Goal: Task Accomplishment & Management: Manage account settings

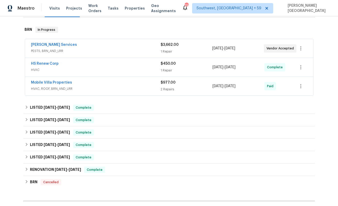
scroll to position [68, 0]
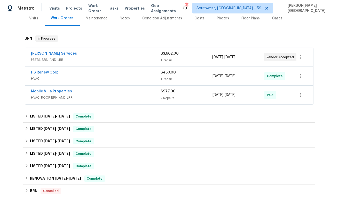
click at [57, 86] on div "Mobile Villa Properties HVAC, ROOF, BRN_AND_LRR $977.00 2 Repairs [DATE] - [DAT…" at bounding box center [169, 95] width 288 height 19
click at [57, 86] on div "Mobile Villa Properties HVAC, ROOF, BRN_AND_LRR $977.00 2 Repairs 7/29/2025 - 8…" at bounding box center [169, 95] width 288 height 19
click at [67, 88] on div "Mobile Villa Properties HVAC, ROOF, BRN_AND_LRR $977.00 2 Repairs 7/29/2025 - 8…" at bounding box center [169, 95] width 288 height 19
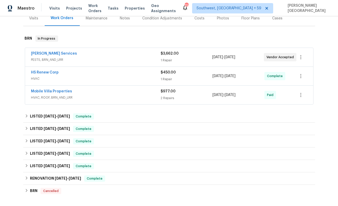
scroll to position [0, 0]
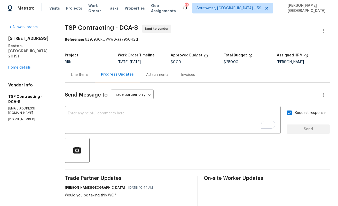
click at [98, 42] on div "Reference: 6Z9J9S6RQVVW6-aa795042d" at bounding box center [197, 39] width 265 height 5
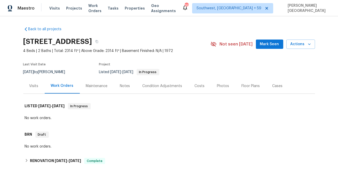
scroll to position [211, 0]
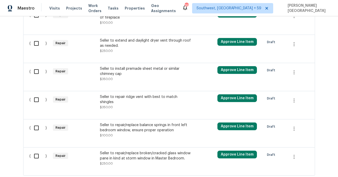
click at [120, 99] on div "Seller to repair ridge vent with best to match shingles $350.00" at bounding box center [145, 101] width 91 height 15
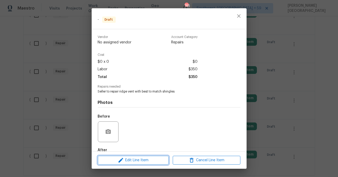
click at [139, 157] on span "Edit Line Item" at bounding box center [133, 160] width 68 height 6
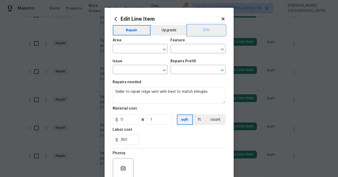
click at [211, 32] on button "BRN" at bounding box center [207, 30] width 38 height 10
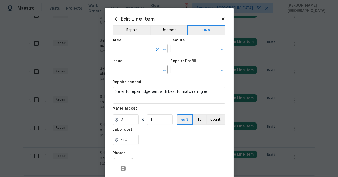
click at [129, 49] on input "text" at bounding box center [133, 49] width 40 height 8
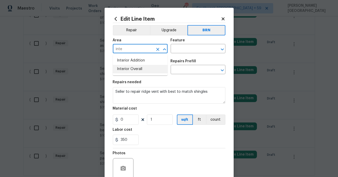
click at [142, 68] on li "Interior Overall" at bounding box center [140, 69] width 55 height 9
type input "Interior Overall"
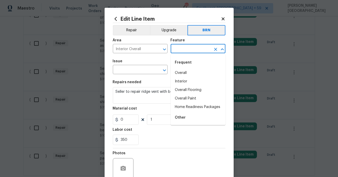
click at [185, 46] on input "text" at bounding box center [191, 49] width 40 height 8
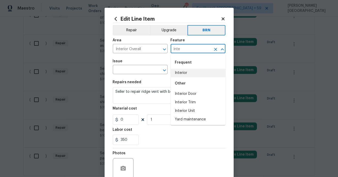
click at [195, 71] on li "Interior" at bounding box center [198, 73] width 55 height 9
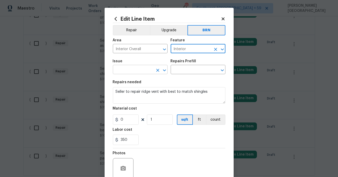
type input "Interior"
click at [137, 71] on input "text" at bounding box center [133, 70] width 40 height 8
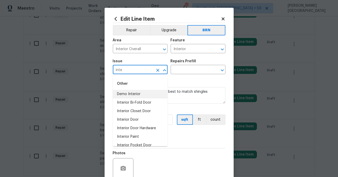
click at [131, 94] on li "Demo Interior" at bounding box center [140, 94] width 55 height 9
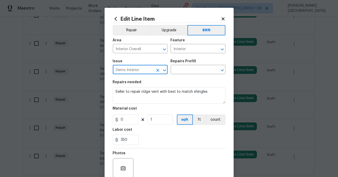
type input "Demo Interior"
click at [177, 77] on div "Issue Demo Interior ​ Repairs Prefill ​" at bounding box center [169, 66] width 113 height 21
click at [178, 74] on input "text" at bounding box center [191, 70] width 40 height 8
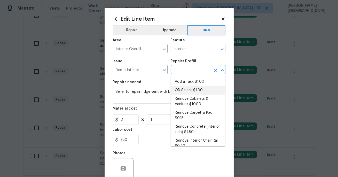
click at [178, 90] on li "OD Select $1.00" at bounding box center [198, 90] width 55 height 9
type input "Demolition"
type input "OD Select $1.00"
type textarea "Refer to the agreed upon scope document for further details."
type input "1"
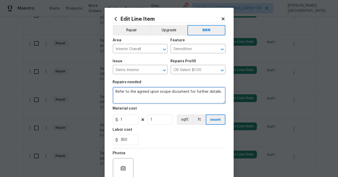
click at [174, 94] on textarea "Refer to the agreed upon scope document for further details." at bounding box center [169, 95] width 113 height 17
paste textarea "Seller to repair ridge vent with best to match shingles"
type textarea "Seller to repair ridge vent with best to match shingles"
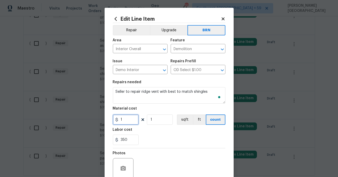
click at [130, 118] on input "1" at bounding box center [126, 119] width 26 height 10
type input "0"
click at [121, 165] on button "button" at bounding box center [123, 168] width 12 height 12
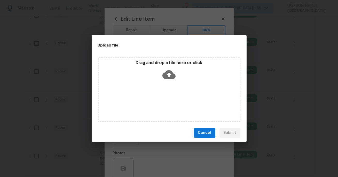
click at [170, 73] on icon at bounding box center [168, 74] width 13 height 13
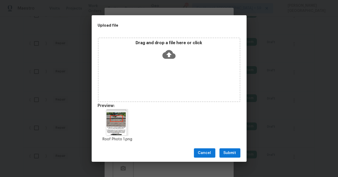
click at [228, 159] on div "Cancel Submit" at bounding box center [169, 153] width 155 height 18
click at [230, 153] on span "Submit" at bounding box center [230, 153] width 13 height 6
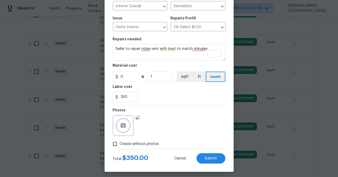
scroll to position [45, 0]
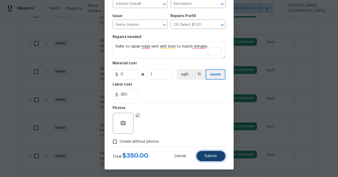
click at [206, 152] on button "Submit" at bounding box center [211, 156] width 29 height 10
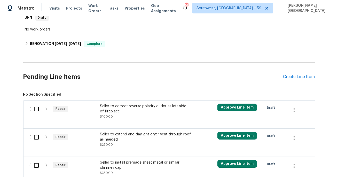
scroll to position [211, 0]
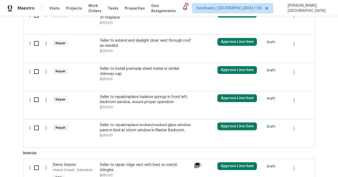
click at [117, 74] on div "Seller to install premade sheet metal or similar chimney cap" at bounding box center [145, 71] width 91 height 10
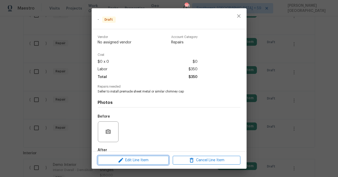
click at [128, 164] on button "Edit Line Item" at bounding box center [133, 160] width 71 height 9
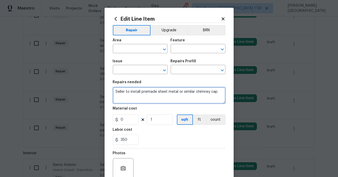
click at [135, 92] on textarea "Seller to install premade sheet metal or similar chimney cap" at bounding box center [169, 95] width 113 height 17
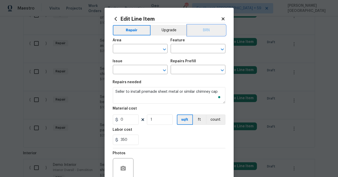
click at [204, 34] on button "BRN" at bounding box center [207, 30] width 38 height 10
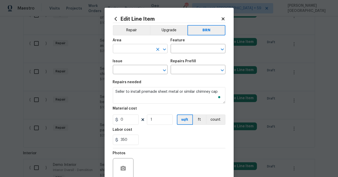
click at [140, 46] on input "text" at bounding box center [133, 49] width 40 height 8
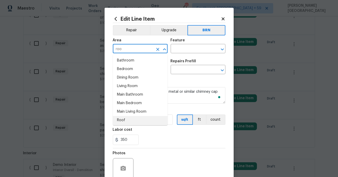
click at [123, 119] on li "Roof" at bounding box center [140, 120] width 55 height 9
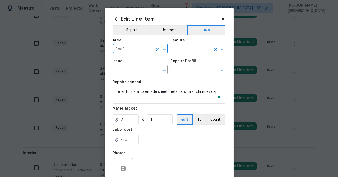
type input "Roof"
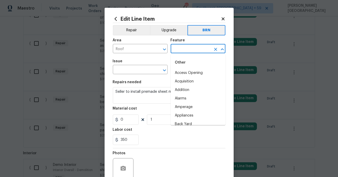
click at [180, 50] on input "text" at bounding box center [191, 49] width 40 height 8
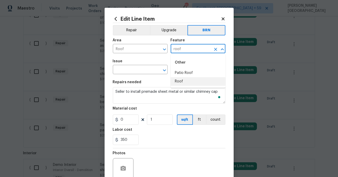
click at [181, 80] on li "Roof" at bounding box center [198, 81] width 55 height 9
type input "Roof"
click at [132, 66] on div "Issue" at bounding box center [140, 62] width 55 height 7
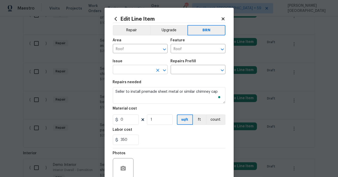
click at [132, 70] on input "text" at bounding box center [133, 70] width 40 height 8
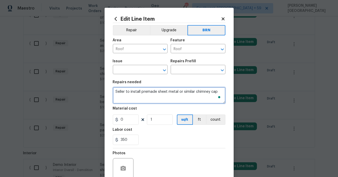
click at [197, 99] on textarea "Seller to install premade sheet metal or similar chimney cap" at bounding box center [169, 95] width 113 height 17
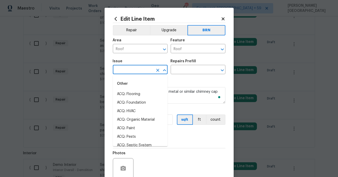
click at [128, 70] on input "text" at bounding box center [133, 70] width 40 height 8
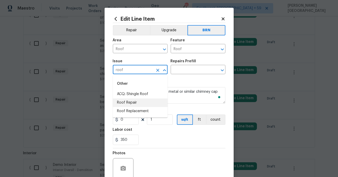
click at [132, 102] on li "Roof Repair" at bounding box center [140, 102] width 55 height 9
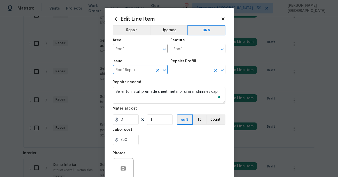
type input "Roof Repair"
click at [182, 66] on figure "Repairs Prefill ​" at bounding box center [198, 66] width 55 height 15
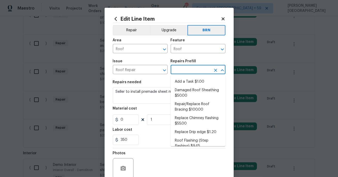
click at [183, 71] on input "text" at bounding box center [191, 70] width 40 height 8
click at [191, 87] on li "Damaged Roof Sheathing $50.00" at bounding box center [198, 93] width 55 height 14
type input "Eaves and Trim"
type input "Damaged Roof Sheathing $50.00"
type textarea "Remove the existing damaged/rotted OSB plywood on the roof and replace with new…"
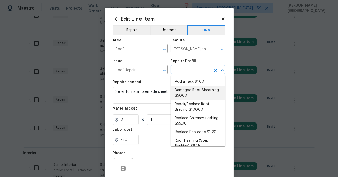
type input "50"
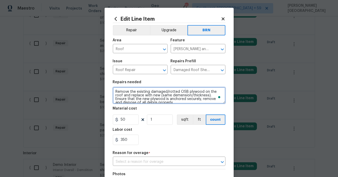
click at [146, 95] on textarea "Remove the existing damaged/rotted OSB plywood on the roof and replace with new…" at bounding box center [169, 95] width 113 height 17
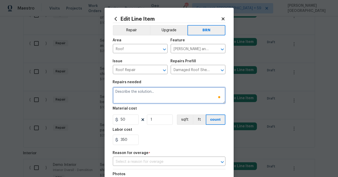
paste textarea "Seller to install premade sheet metal or similar chimney cap"
type textarea "Seller to install premade sheet metal or similar chimney cap"
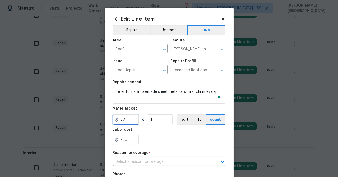
click at [123, 119] on input "50" at bounding box center [126, 119] width 26 height 10
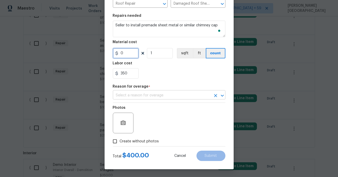
type input "0"
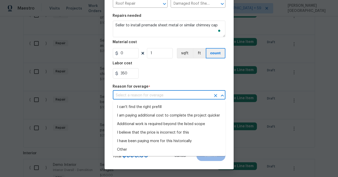
click at [143, 91] on input "text" at bounding box center [162, 95] width 98 height 8
click at [143, 103] on ul "I can't find the right prefill I am paying additional cost to complete the proj…" at bounding box center [169, 128] width 113 height 55
click at [142, 108] on li "I can't find the right prefill" at bounding box center [169, 107] width 113 height 9
type input "I can't find the right prefill"
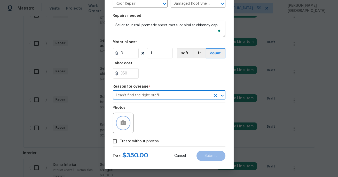
click at [126, 122] on icon "button" at bounding box center [123, 123] width 6 height 6
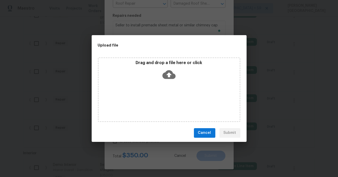
click at [171, 76] on icon at bounding box center [168, 74] width 13 height 9
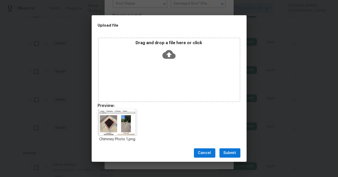
click at [233, 147] on div "Cancel Submit" at bounding box center [169, 153] width 155 height 18
click at [230, 156] on span "Submit" at bounding box center [230, 153] width 13 height 6
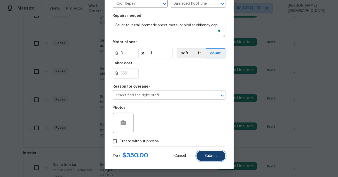
click at [212, 158] on button "Submit" at bounding box center [211, 156] width 29 height 10
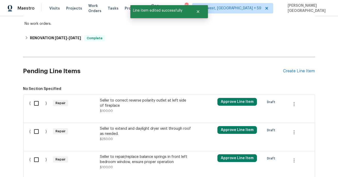
scroll to position [111, 0]
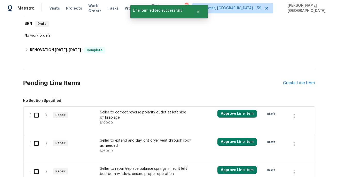
click at [119, 118] on div "Seller to correct reverse polarity outlet at left side of fireplace" at bounding box center [145, 115] width 91 height 10
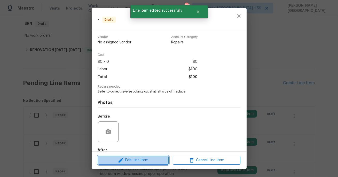
click at [128, 159] on span "Edit Line Item" at bounding box center [133, 160] width 68 height 6
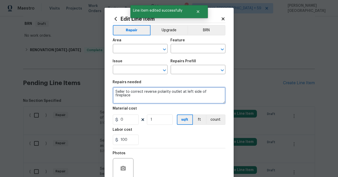
click at [145, 91] on textarea "Seller to correct reverse polarity outlet at left side of fireplace" at bounding box center [169, 95] width 113 height 17
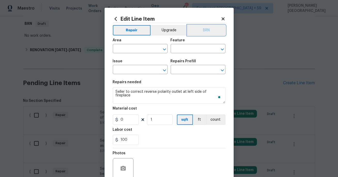
click at [207, 29] on button "BRN" at bounding box center [207, 30] width 38 height 10
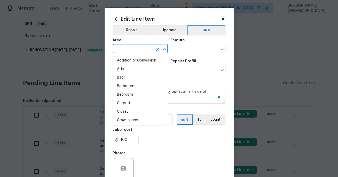
click at [143, 48] on input "text" at bounding box center [133, 49] width 40 height 8
type input "n"
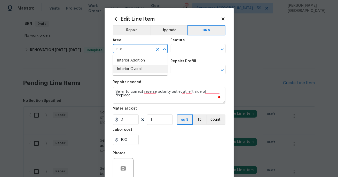
click at [138, 73] on li "Interior Overall" at bounding box center [140, 69] width 55 height 9
type input "Interior Overall"
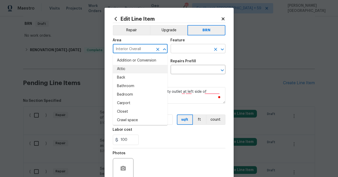
click at [187, 47] on input "text" at bounding box center [191, 49] width 40 height 8
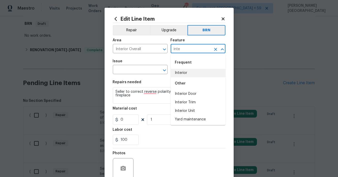
click at [189, 73] on li "Interior" at bounding box center [198, 73] width 55 height 9
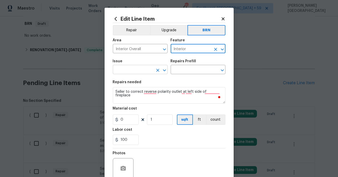
type input "Interior"
click at [130, 67] on input "text" at bounding box center [133, 70] width 40 height 8
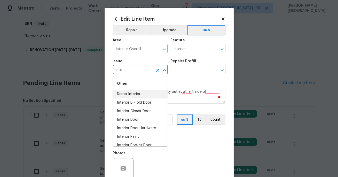
click at [129, 93] on li "Demo Interior" at bounding box center [140, 94] width 55 height 9
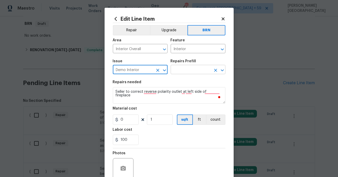
type input "Demo Interior"
click at [191, 74] on input "text" at bounding box center [191, 70] width 40 height 8
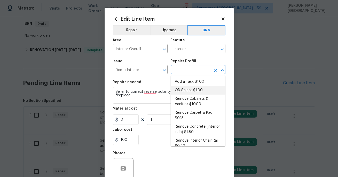
click at [188, 89] on li "OD Select $1.00" at bounding box center [198, 90] width 55 height 9
type input "Demolition"
type input "OD Select $1.00"
type textarea "Refer to the agreed upon scope document for further details."
type input "1"
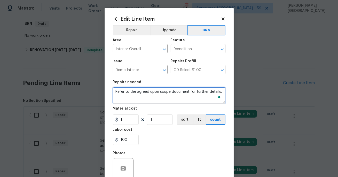
click at [149, 91] on textarea "Refer to the agreed upon scope document for further details." at bounding box center [169, 95] width 113 height 17
paste textarea "Seller to correct reverse polarity outlet at left side of fireplace"
type textarea "Seller to correct reverse polarity outlet at left side of fireplace"
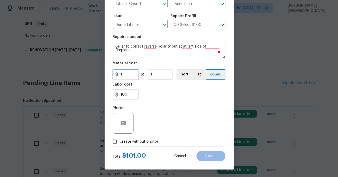
click at [130, 75] on input "1" at bounding box center [126, 74] width 26 height 10
type input "0"
click at [122, 125] on icon "button" at bounding box center [123, 123] width 5 height 5
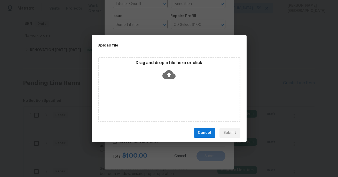
click at [173, 70] on icon at bounding box center [168, 74] width 13 height 13
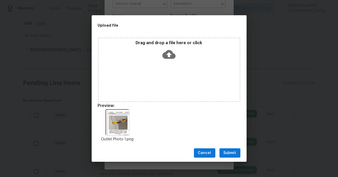
click at [230, 153] on span "Submit" at bounding box center [230, 153] width 13 height 6
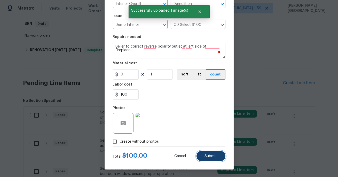
click at [205, 156] on span "Submit" at bounding box center [211, 156] width 12 height 4
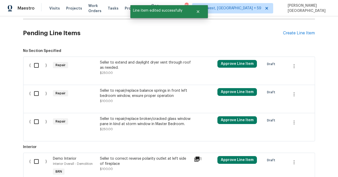
scroll to position [165, 0]
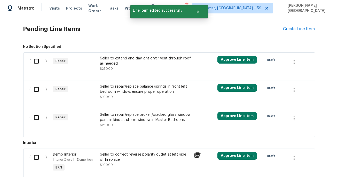
click at [139, 64] on div "Seller to extend and daylight dryer vent through roof as needed." at bounding box center [145, 61] width 91 height 10
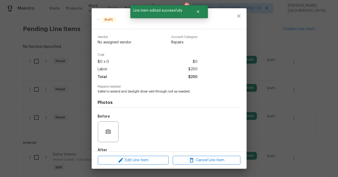
click at [129, 94] on span "Seller to extend and daylight dryer vent through roof as needed." at bounding box center [162, 91] width 128 height 4
copy span "Seller to extend and daylight dryer vent through roof as needed."
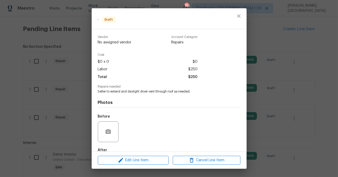
click at [282, 67] on div "- Draft Vendor No assigned vendor Account Category Repairs Cost $0 x 0 $0 Labor…" at bounding box center [169, 88] width 338 height 177
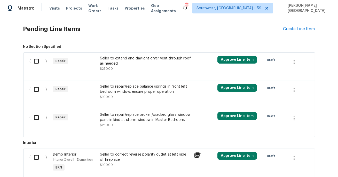
click at [132, 58] on div "Seller to extend and daylight dryer vent through roof as needed." at bounding box center [145, 61] width 91 height 10
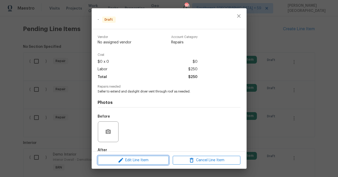
click at [141, 161] on span "Edit Line Item" at bounding box center [133, 160] width 68 height 6
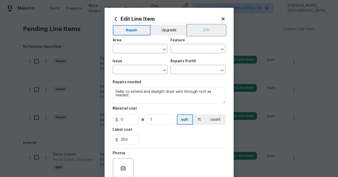
click at [205, 34] on button "BRN" at bounding box center [207, 30] width 38 height 10
click at [128, 54] on span "Area ​" at bounding box center [140, 45] width 55 height 21
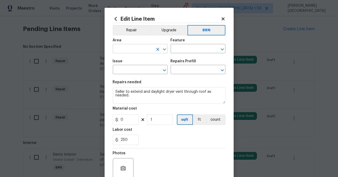
click at [127, 50] on input "text" at bounding box center [133, 49] width 40 height 8
type input "i"
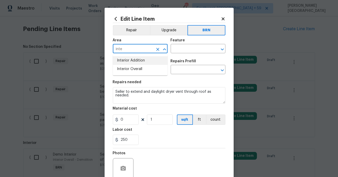
click at [130, 58] on li "Interior Addition" at bounding box center [140, 60] width 55 height 9
type input "Interior Addition"
click at [177, 49] on input "text" at bounding box center [191, 49] width 40 height 8
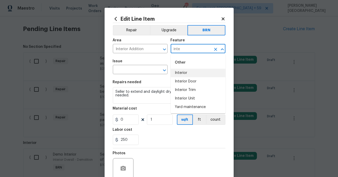
click at [181, 74] on li "Interior" at bounding box center [198, 73] width 55 height 9
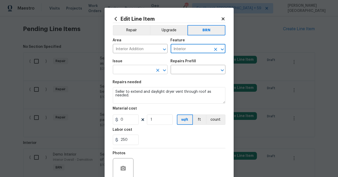
type input "Interior"
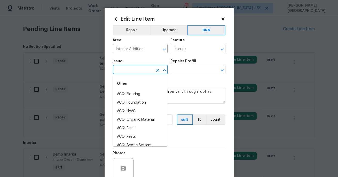
click at [133, 72] on input "text" at bounding box center [133, 70] width 40 height 8
click at [134, 93] on li "Demo Interior" at bounding box center [140, 94] width 55 height 9
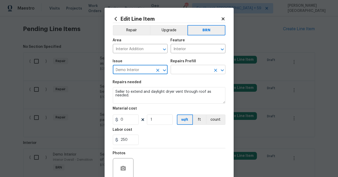
type input "Demo Interior"
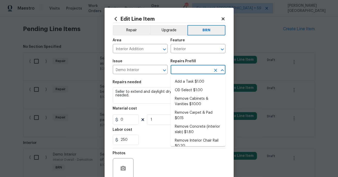
click at [190, 69] on input "text" at bounding box center [191, 70] width 40 height 8
click at [185, 80] on li "Add a Task $1.00" at bounding box center [198, 81] width 55 height 9
type input "Demolition"
type input "Add a Task $1.00"
type textarea "HPM to detail"
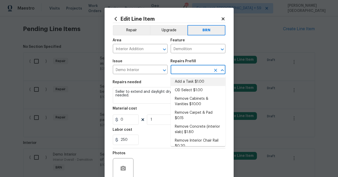
type input "1"
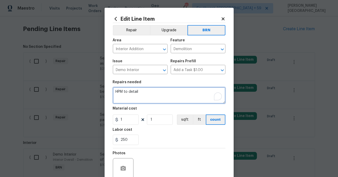
click at [169, 88] on textarea "HPM to detail" at bounding box center [169, 95] width 113 height 17
paste textarea "Seller to extend and daylight dryer vent through roof as needed."
type textarea "Seller to extend and daylight dryer vent through roof as needed."
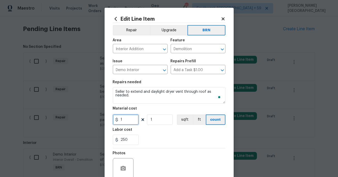
click at [127, 123] on input "1" at bounding box center [126, 119] width 26 height 10
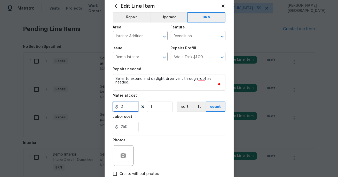
scroll to position [15, 0]
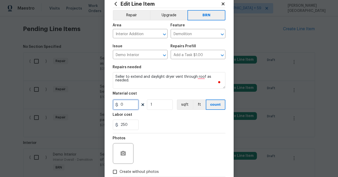
type input "0"
click at [126, 147] on div at bounding box center [123, 153] width 21 height 21
click at [123, 152] on icon "button" at bounding box center [123, 153] width 5 height 5
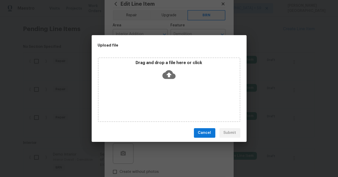
click at [165, 75] on icon at bounding box center [168, 74] width 13 height 9
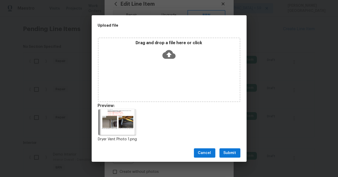
click at [228, 153] on span "Submit" at bounding box center [230, 153] width 13 height 6
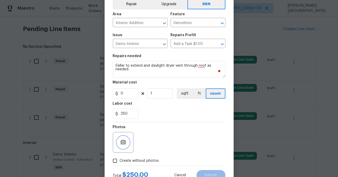
scroll to position [45, 0]
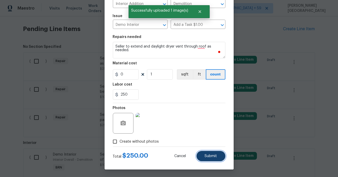
click at [208, 158] on button "Submit" at bounding box center [211, 156] width 29 height 10
type textarea "Seller to extend and daylight dryer vent through roof as needed."
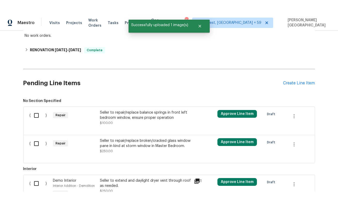
scroll to position [165, 0]
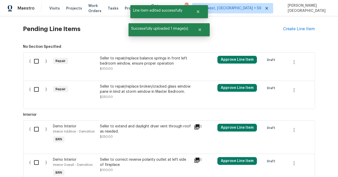
click at [123, 63] on div "Seller to repair/replace balance springs in front left bedroom window, ensure p…" at bounding box center [145, 61] width 91 height 10
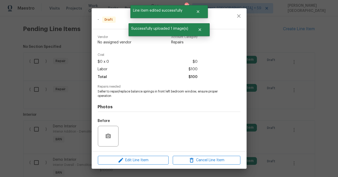
click at [122, 94] on span "Seller to repair/replace balance springs in front left bedroom window, ensure p…" at bounding box center [162, 93] width 128 height 9
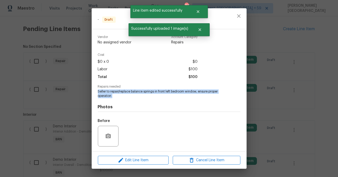
click at [122, 94] on span "Seller to repair/replace balance springs in front left bedroom window, ensure p…" at bounding box center [162, 93] width 128 height 9
copy span "Seller to repair/replace balance springs in front left bedroom window, ensure p…"
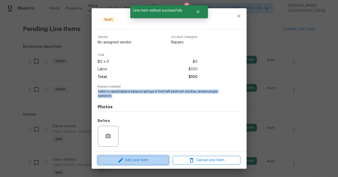
click at [146, 158] on span "Edit Line Item" at bounding box center [133, 160] width 68 height 6
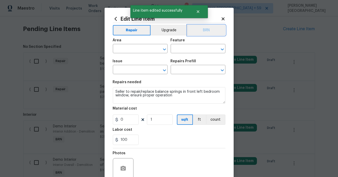
click at [214, 29] on button "BRN" at bounding box center [207, 30] width 38 height 10
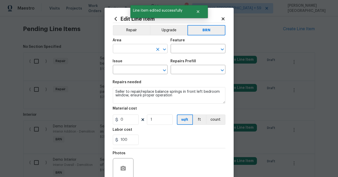
click at [125, 49] on input "text" at bounding box center [133, 49] width 40 height 8
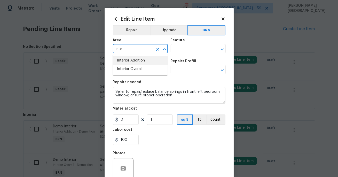
click at [126, 58] on li "Interior Addition" at bounding box center [140, 60] width 55 height 9
type input "Interior Addition"
click at [187, 48] on input "text" at bounding box center [191, 49] width 40 height 8
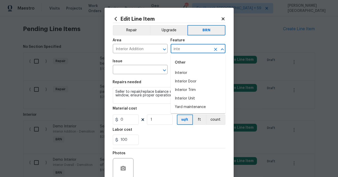
click at [188, 71] on li "Interior" at bounding box center [198, 73] width 55 height 9
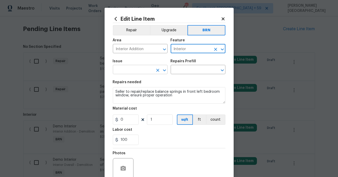
type input "Interior"
click at [136, 72] on input "text" at bounding box center [133, 70] width 40 height 8
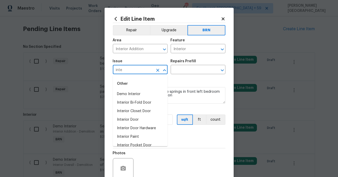
click at [132, 94] on li "Demo Interior" at bounding box center [140, 94] width 55 height 9
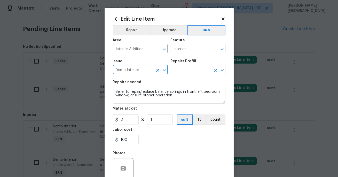
type input "Demo Interior"
click at [185, 71] on input "text" at bounding box center [191, 70] width 40 height 8
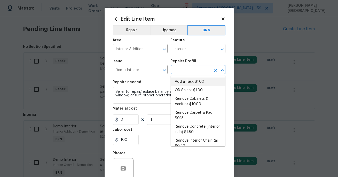
click at [185, 90] on li "OD Select $1.00" at bounding box center [198, 90] width 55 height 9
type input "Demolition"
type input "OD Select $1.00"
type textarea "Refer to the agreed upon scope document for further details."
type input "1"
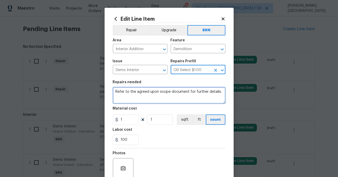
click at [167, 90] on textarea "Refer to the agreed upon scope document for further details." at bounding box center [169, 95] width 113 height 17
paste textarea "Seller to repair/replace balance springs in front left bedroom window, ensure p…"
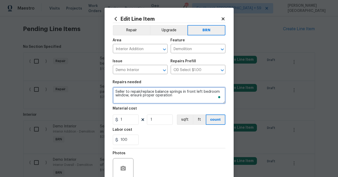
type textarea "Seller to repair/replace balance springs in front left bedroom window, ensure p…"
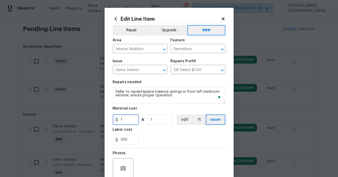
click at [132, 121] on input "1" at bounding box center [126, 119] width 26 height 10
type input "0"
click at [123, 170] on icon "button" at bounding box center [123, 168] width 5 height 5
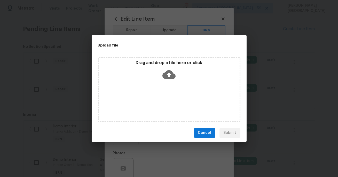
click at [164, 77] on icon at bounding box center [168, 74] width 13 height 9
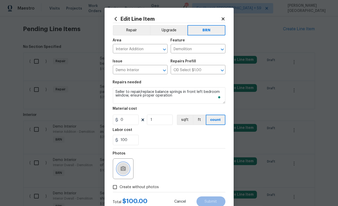
scroll to position [17, 0]
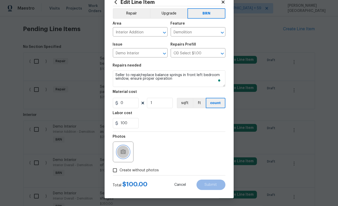
click at [124, 153] on icon "button" at bounding box center [123, 151] width 5 height 5
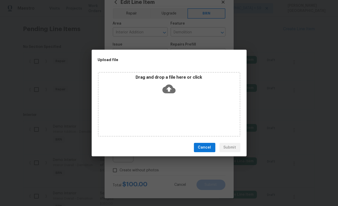
click at [170, 89] on icon at bounding box center [168, 88] width 13 height 9
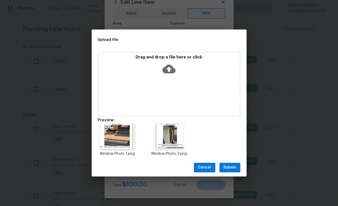
click at [230, 168] on span "Submit" at bounding box center [230, 167] width 13 height 6
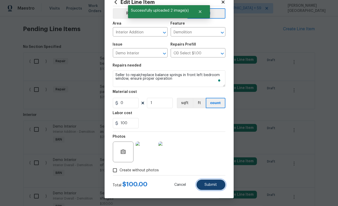
click at [208, 183] on span "Submit" at bounding box center [211, 185] width 12 height 4
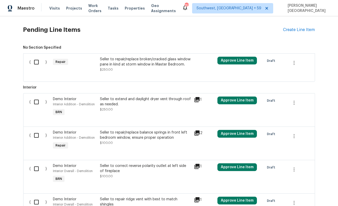
scroll to position [164, 0]
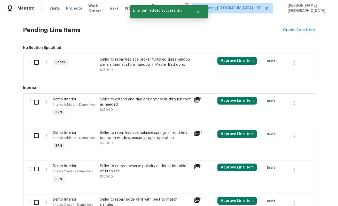
click at [156, 60] on div "Seller to repair/replace broken/cracked glass window pane in kind at storm wind…" at bounding box center [145, 62] width 91 height 10
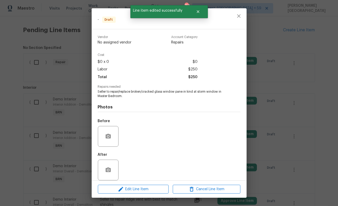
click at [292, 128] on div "- Draft Vendor No assigned vendor Account Category Repairs Cost $0 x 0 $0 Labor…" at bounding box center [169, 103] width 338 height 206
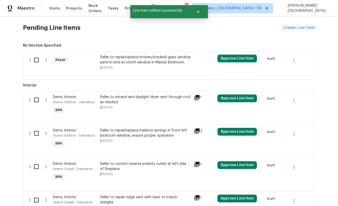
scroll to position [151, 0]
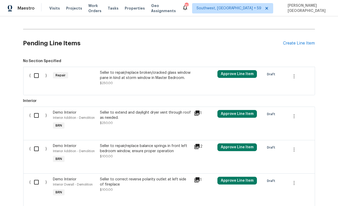
click at [128, 81] on div "Seller to repair/replace broken/cracked glass window pane in kind at storm wind…" at bounding box center [145, 77] width 91 height 15
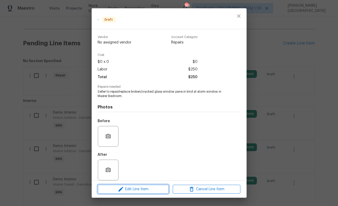
click at [143, 186] on span "Edit Line Item" at bounding box center [133, 189] width 68 height 6
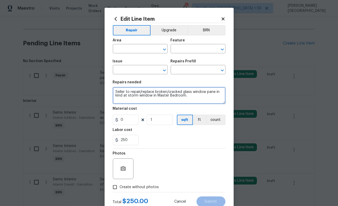
click at [156, 90] on textarea "Seller to repair/replace broken/cracked glass window pane in kind at storm wind…" at bounding box center [169, 95] width 113 height 17
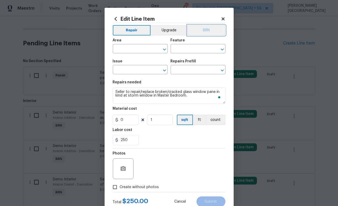
click at [202, 31] on button "BRN" at bounding box center [207, 30] width 38 height 10
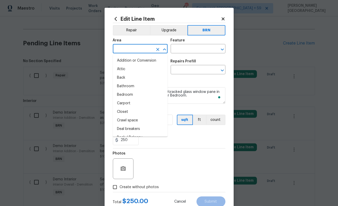
click at [133, 50] on input "text" at bounding box center [133, 49] width 40 height 8
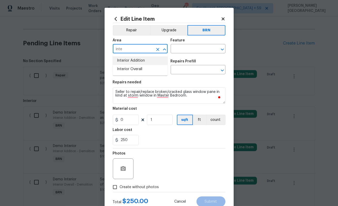
click at [144, 62] on li "Interior Addition" at bounding box center [140, 60] width 55 height 9
type input "Interior Addition"
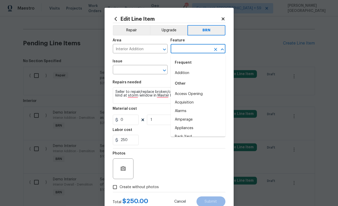
click at [175, 47] on input "text" at bounding box center [191, 49] width 40 height 8
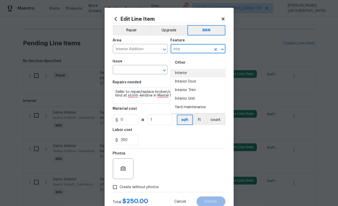
click at [176, 74] on li "Interior" at bounding box center [198, 73] width 55 height 9
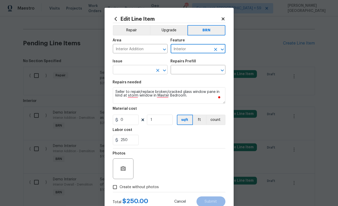
type input "Interior"
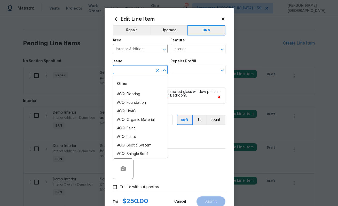
click at [130, 71] on input "text" at bounding box center [133, 70] width 40 height 8
click at [131, 92] on li "Demo Interior" at bounding box center [140, 94] width 55 height 9
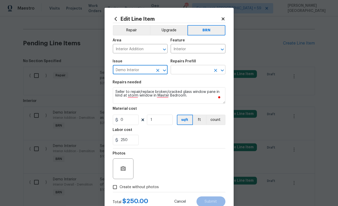
type input "Demo Interior"
click at [184, 71] on input "text" at bounding box center [191, 70] width 40 height 8
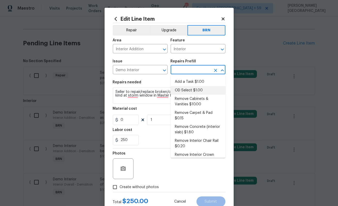
click at [187, 88] on li "OD Select $1.00" at bounding box center [198, 90] width 55 height 9
type input "Demolition"
type input "OD Select $1.00"
type textarea "Refer to the agreed upon scope document for further details."
type input "1"
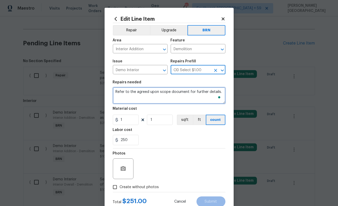
click at [154, 94] on textarea "Refer to the agreed upon scope document for further details." at bounding box center [169, 95] width 113 height 17
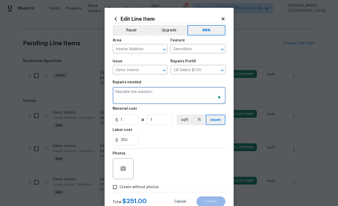
paste textarea "Seller to repair/replace broken/cracked glass window pane in kind at storm wind…"
type textarea "Seller to repair/replace broken/cracked glass window pane in kind at storm wind…"
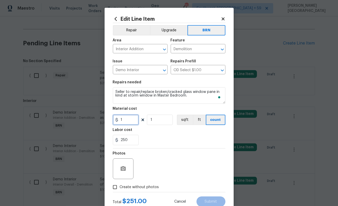
click at [129, 120] on input "1" at bounding box center [126, 119] width 26 height 10
type input "0"
click at [119, 166] on button "button" at bounding box center [123, 168] width 12 height 12
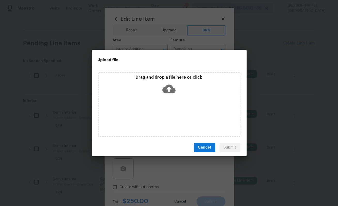
click at [170, 86] on icon at bounding box center [168, 88] width 13 height 9
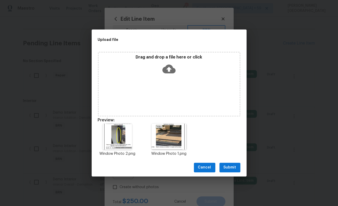
click at [242, 166] on div "Cancel Submit" at bounding box center [169, 167] width 155 height 18
click at [235, 166] on span "Submit" at bounding box center [230, 167] width 13 height 6
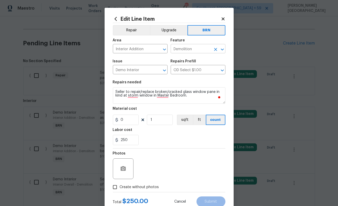
click at [189, 48] on input "Demolition" at bounding box center [191, 49] width 40 height 8
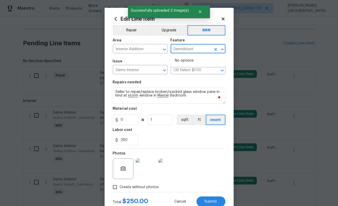
click at [188, 48] on input "Demolitiont" at bounding box center [191, 49] width 40 height 8
type input "o"
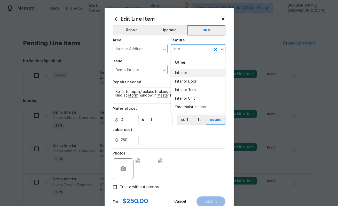
click at [187, 70] on li "Interior" at bounding box center [198, 73] width 55 height 9
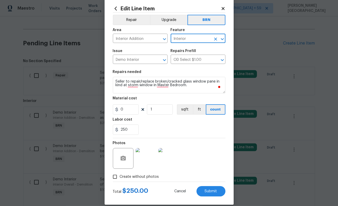
scroll to position [17, 0]
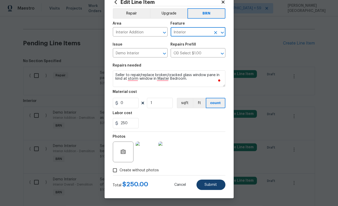
type input "Interior"
click at [207, 185] on span "Submit" at bounding box center [211, 185] width 12 height 4
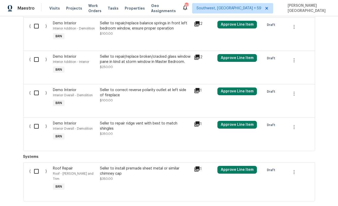
scroll to position [259, 0]
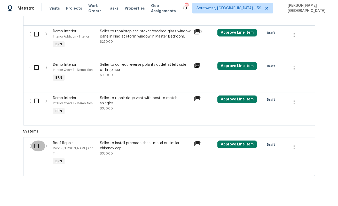
click at [36, 146] on input "checkbox" at bounding box center [38, 145] width 15 height 11
checkbox input "true"
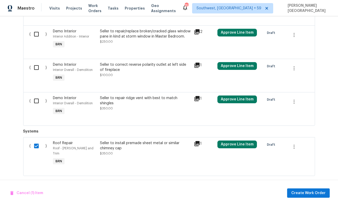
click at [34, 105] on input "checkbox" at bounding box center [38, 100] width 15 height 11
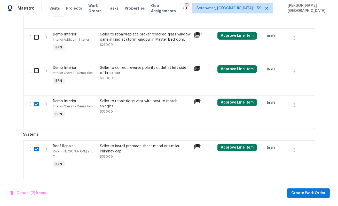
scroll to position [253, 0]
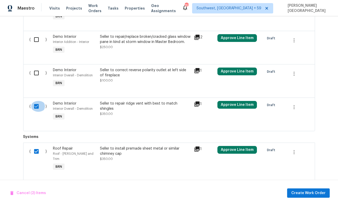
click at [38, 108] on input "checkbox" at bounding box center [38, 106] width 15 height 11
checkbox input "false"
click at [34, 79] on div "( )" at bounding box center [40, 78] width 24 height 24
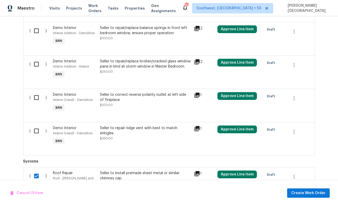
scroll to position [222, 0]
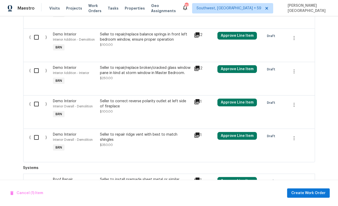
click at [37, 77] on div "( )" at bounding box center [40, 76] width 24 height 24
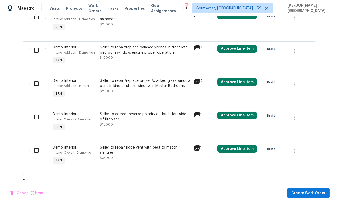
scroll to position [204, 0]
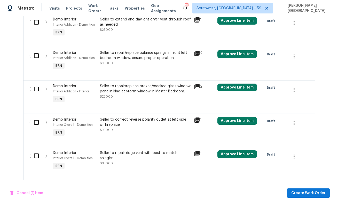
click at [36, 59] on input "checkbox" at bounding box center [38, 55] width 15 height 11
checkbox input "true"
click at [37, 88] on input "checkbox" at bounding box center [38, 88] width 15 height 11
checkbox input "true"
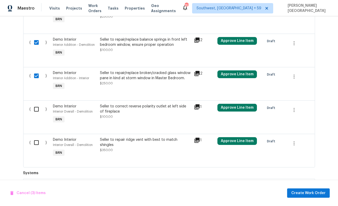
scroll to position [221, 0]
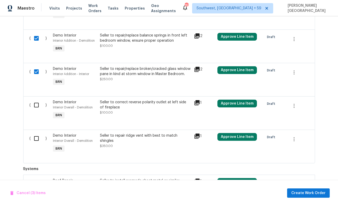
click at [36, 102] on input "checkbox" at bounding box center [38, 104] width 15 height 11
checkbox input "true"
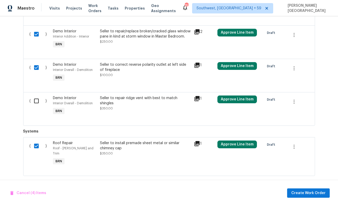
click at [38, 148] on input "checkbox" at bounding box center [38, 145] width 15 height 11
checkbox input "false"
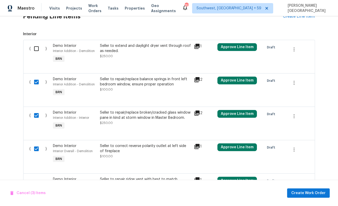
scroll to position [176, 0]
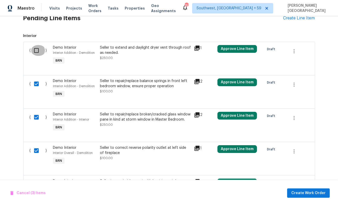
click at [40, 54] on input "checkbox" at bounding box center [38, 50] width 15 height 11
checkbox input "true"
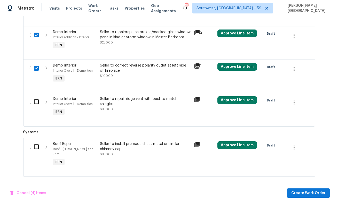
scroll to position [259, 0]
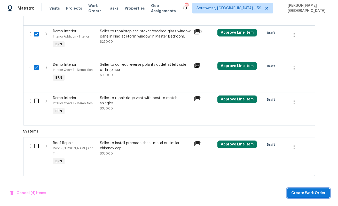
click at [302, 193] on span "Create Work Order" at bounding box center [308, 193] width 34 height 6
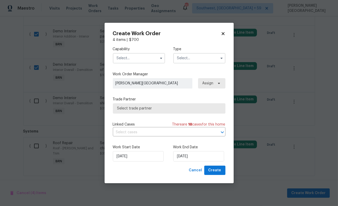
click at [144, 58] on input "text" at bounding box center [139, 58] width 52 height 10
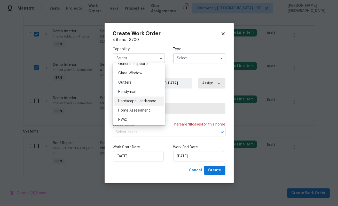
scroll to position [263, 0]
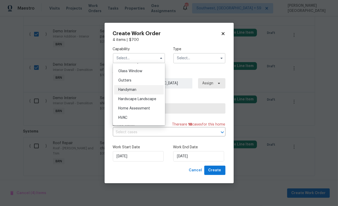
click at [139, 89] on div "Handyman" at bounding box center [139, 89] width 50 height 9
type input "Handyman"
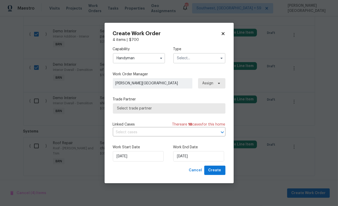
click at [181, 59] on input "text" at bounding box center [199, 58] width 52 height 10
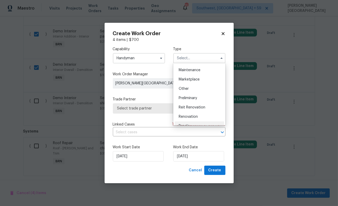
scroll to position [117, 0]
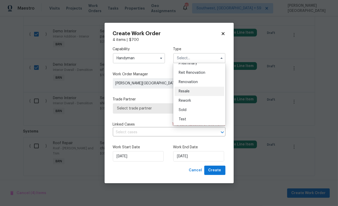
click at [186, 92] on span "Resale" at bounding box center [184, 91] width 11 height 4
type input "Resale"
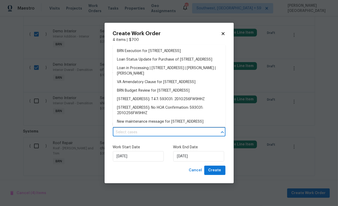
click at [141, 131] on input "text" at bounding box center [162, 132] width 98 height 8
click at [151, 53] on li "BRN Execution for 4016 Lynbrook Ln, Arlington, TX 76015" at bounding box center [169, 51] width 113 height 9
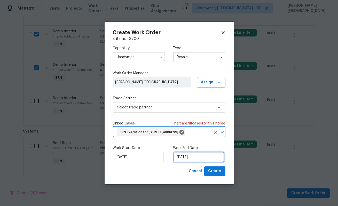
click at [183, 162] on input "8/19/2025" at bounding box center [198, 157] width 51 height 10
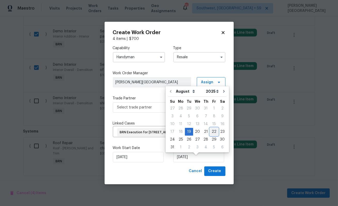
click at [210, 130] on div "22" at bounding box center [214, 131] width 8 height 7
type input "8/22/2025"
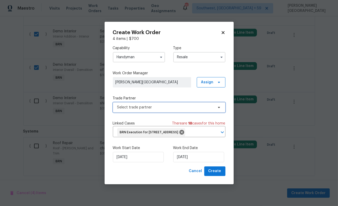
click at [148, 105] on span "Select trade partner" at bounding box center [165, 107] width 96 height 5
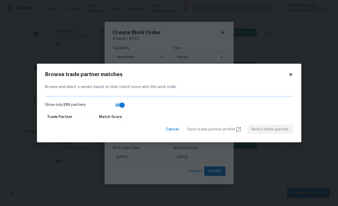
click at [117, 105] on input "Show only BRN partners" at bounding box center [121, 105] width 29 height 10
checkbox input "false"
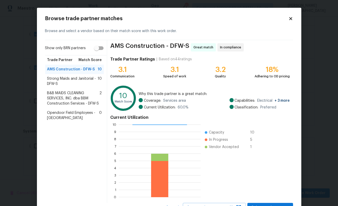
scroll to position [22, 0]
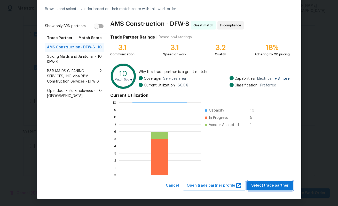
click at [270, 183] on span "Select trade partner" at bounding box center [270, 185] width 37 height 6
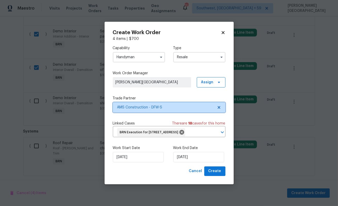
scroll to position [0, 0]
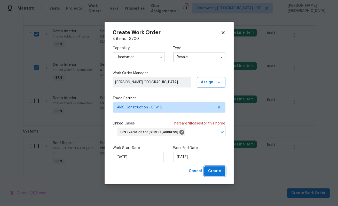
click at [220, 174] on span "Create" at bounding box center [214, 171] width 13 height 6
checkbox input "false"
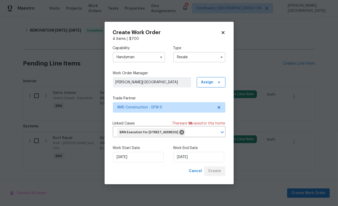
scroll to position [139, 0]
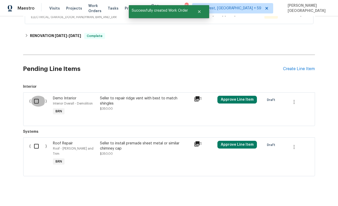
click at [38, 101] on input "checkbox" at bounding box center [38, 101] width 15 height 11
checkbox input "true"
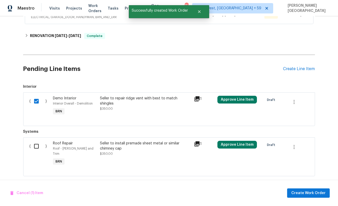
click at [36, 150] on input "checkbox" at bounding box center [38, 146] width 15 height 11
checkbox input "true"
click at [315, 195] on span "Create Work Order" at bounding box center [308, 193] width 34 height 6
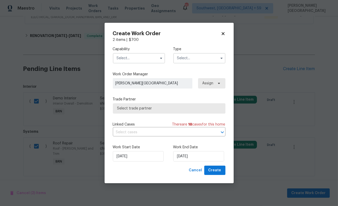
click at [141, 59] on input "text" at bounding box center [139, 58] width 52 height 10
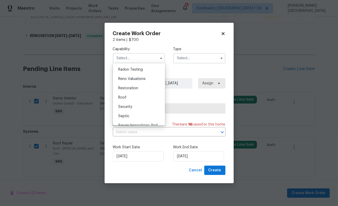
scroll to position [501, 0]
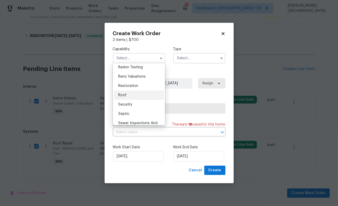
click at [131, 93] on div "Roof" at bounding box center [139, 94] width 50 height 9
type input "Roof"
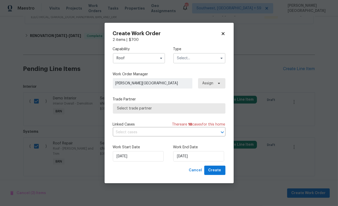
click at [192, 57] on input "text" at bounding box center [199, 58] width 52 height 10
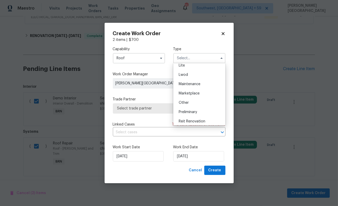
scroll to position [117, 0]
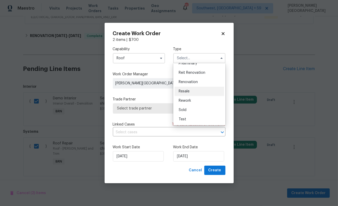
click at [184, 91] on span "Resale" at bounding box center [184, 91] width 11 height 4
type input "Resale"
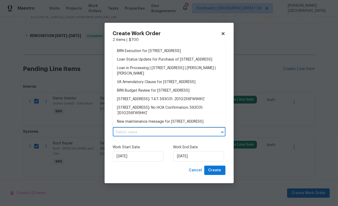
click at [143, 130] on input "text" at bounding box center [162, 132] width 98 height 8
click at [138, 51] on li "BRN Execution for [STREET_ADDRESS]" at bounding box center [169, 51] width 113 height 9
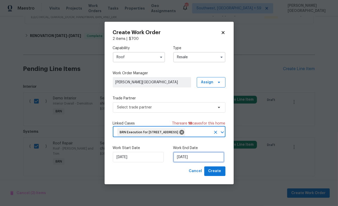
click at [183, 161] on input "[DATE]" at bounding box center [198, 157] width 51 height 10
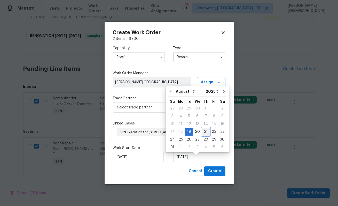
click at [206, 130] on div "21" at bounding box center [206, 131] width 8 height 7
type input "8/21/2025"
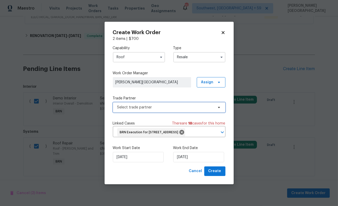
click at [135, 105] on span "Select trade partner" at bounding box center [165, 107] width 96 height 5
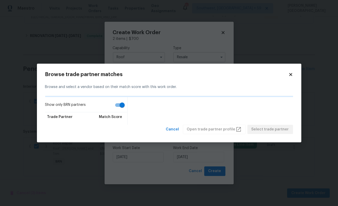
click at [119, 106] on input "Show only BRN partners" at bounding box center [121, 105] width 29 height 10
checkbox input "false"
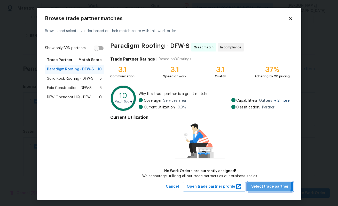
click at [261, 185] on span "Select trade partner" at bounding box center [270, 186] width 37 height 6
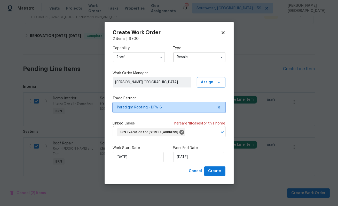
click at [148, 105] on span "Paradigm Roofing - DFW-S" at bounding box center [165, 107] width 96 height 5
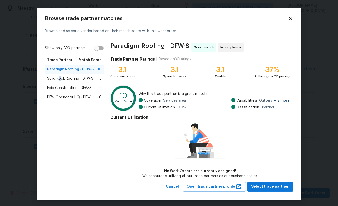
click at [60, 78] on span "Solid Rock Roofing - DFW-S" at bounding box center [70, 78] width 46 height 5
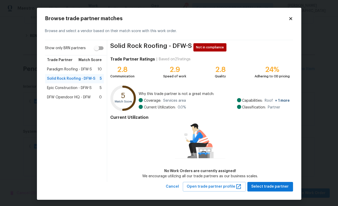
click at [62, 68] on span "Paradigm Roofing - DFW-S" at bounding box center [69, 69] width 45 height 5
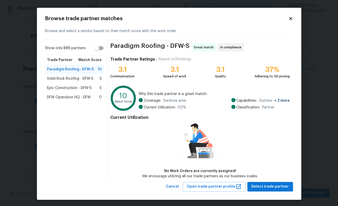
click at [62, 88] on span "Epic Construction - DFW-S" at bounding box center [69, 87] width 45 height 5
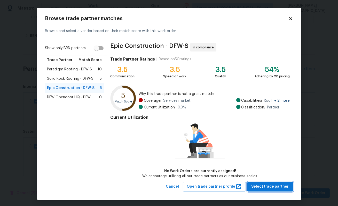
click at [263, 184] on span "Select trade partner" at bounding box center [270, 186] width 37 height 6
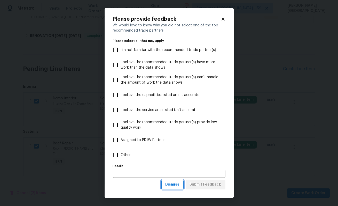
click at [171, 185] on span "Dismiss" at bounding box center [173, 184] width 14 height 6
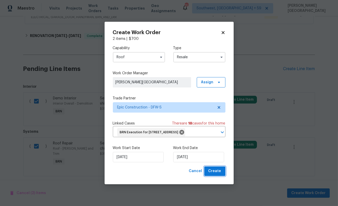
click at [217, 174] on span "Create" at bounding box center [214, 171] width 13 height 6
checkbox input "false"
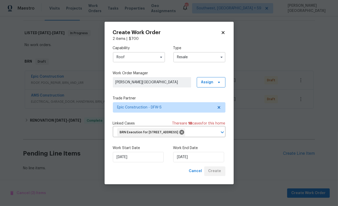
scroll to position [73, 0]
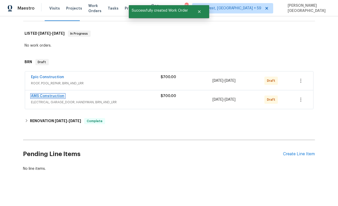
click at [55, 96] on link "AMS Construction" at bounding box center [47, 96] width 33 height 4
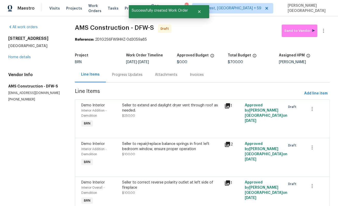
click at [126, 78] on div "Progress Updates" at bounding box center [127, 74] width 43 height 15
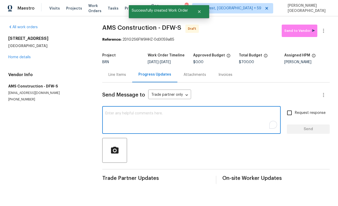
click at [132, 114] on textarea "To enrich screen reader interactions, please activate Accessibility in Grammarl…" at bounding box center [191, 120] width 172 height 18
paste textarea "This is Isabel from Opendoor. Please confirm receipt of the work order due on 0…"
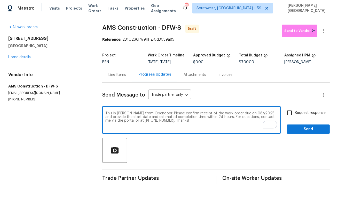
click at [244, 113] on textarea "This is [PERSON_NAME] from Opendoor. Please confirm receipt of the work order d…" at bounding box center [191, 120] width 172 height 18
type textarea "This is [PERSON_NAME] from Opendoor. Please confirm receipt of the work order d…"
click at [300, 111] on span "Request response" at bounding box center [310, 112] width 31 height 5
click at [295, 111] on input "Request response" at bounding box center [289, 112] width 11 height 11
checkbox input "true"
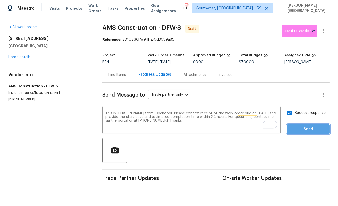
click at [302, 125] on button "Send" at bounding box center [308, 129] width 43 height 10
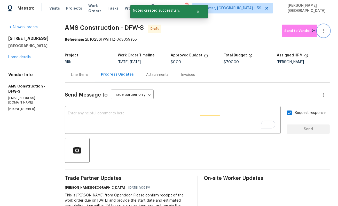
click at [325, 29] on icon "button" at bounding box center [324, 31] width 6 height 6
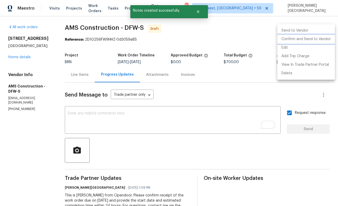
click at [318, 37] on li "Confirm and Send to Vendor" at bounding box center [306, 39] width 58 height 9
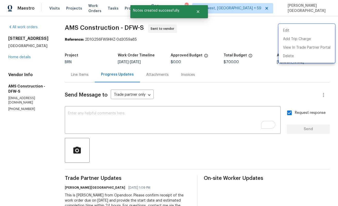
click at [22, 58] on div at bounding box center [169, 103] width 338 height 206
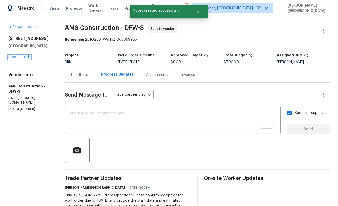
click at [22, 58] on link "Home details" at bounding box center [19, 57] width 22 height 4
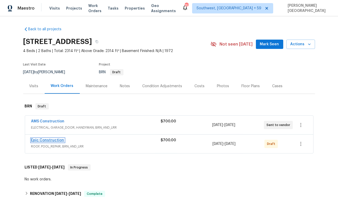
click at [53, 140] on link "Epic Construction" at bounding box center [47, 140] width 33 height 4
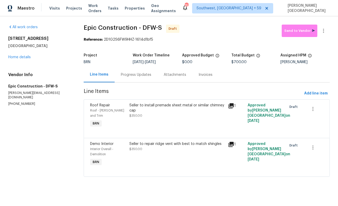
click at [130, 79] on div "Progress Updates" at bounding box center [136, 74] width 43 height 15
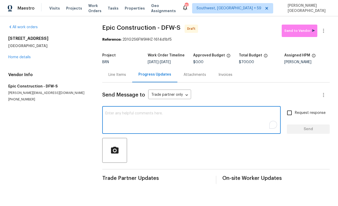
click at [128, 119] on textarea "To enrich screen reader interactions, please activate Accessibility in Grammarl…" at bounding box center [191, 120] width 172 height 18
paste textarea "This is Isabel from Opendoor. Please confirm receipt of the work order due on 0…"
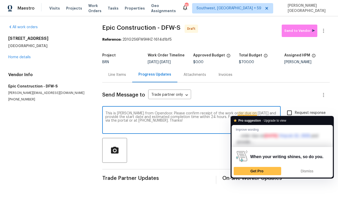
click at [246, 113] on textarea "This is Isabel from Opendoor. Please confirm receipt of the work order due on 0…" at bounding box center [191, 120] width 172 height 18
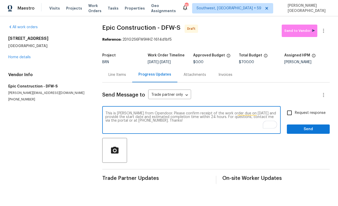
type textarea "This is Isabel from Opendoor. Please confirm receipt of the work order due on 0…"
click at [300, 114] on span "Request response" at bounding box center [310, 112] width 31 height 5
click at [295, 114] on input "Request response" at bounding box center [289, 112] width 11 height 11
checkbox input "true"
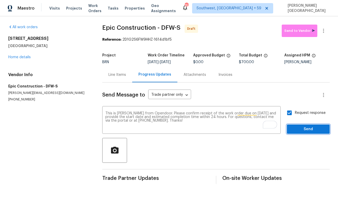
click at [304, 126] on span "Send" at bounding box center [308, 129] width 35 height 6
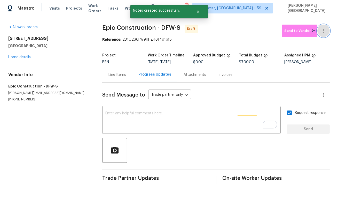
click at [325, 33] on icon "button" at bounding box center [324, 31] width 6 height 6
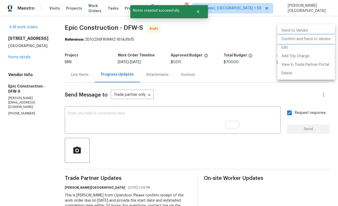
click at [313, 36] on li "Confirm and Send to Vendor" at bounding box center [306, 39] width 58 height 9
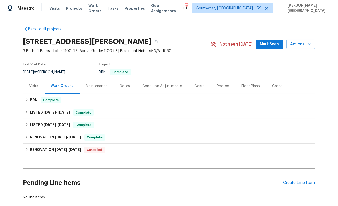
scroll to position [29, 0]
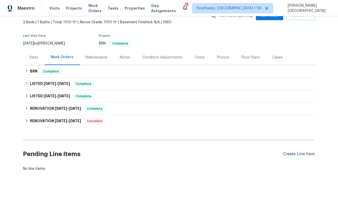
click at [292, 153] on div "Create Line Item" at bounding box center [299, 153] width 32 height 5
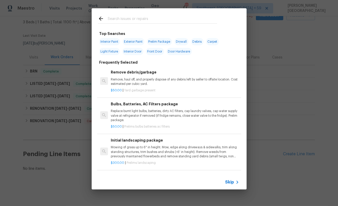
click at [229, 181] on span "Skip" at bounding box center [230, 181] width 9 height 5
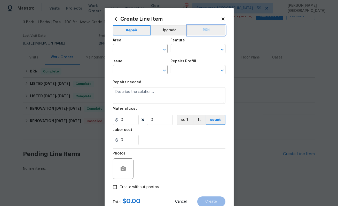
click at [206, 27] on button "BRN" at bounding box center [207, 30] width 38 height 10
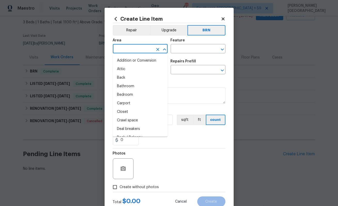
click at [118, 48] on input "text" at bounding box center [133, 49] width 40 height 8
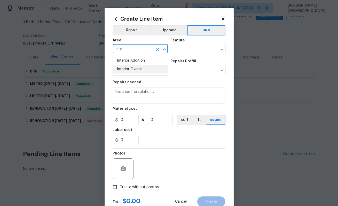
click at [128, 72] on li "Interior Overall" at bounding box center [140, 69] width 55 height 9
type input "Interior Overall"
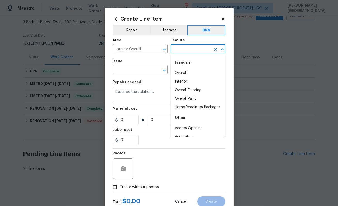
click at [183, 49] on input "text" at bounding box center [191, 49] width 40 height 8
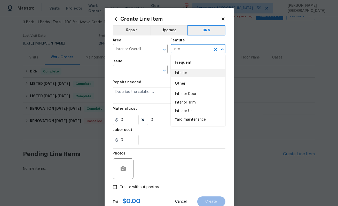
click at [196, 73] on li "Interior" at bounding box center [198, 73] width 55 height 9
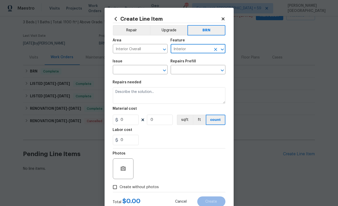
type input "Interior"
click at [143, 74] on body "Maestro Visits Projects Work Orders Tasks Properties Geo Assignments 771 Southw…" at bounding box center [169, 103] width 338 height 206
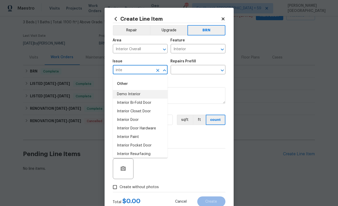
click at [135, 97] on li "Demo Interior" at bounding box center [140, 94] width 55 height 9
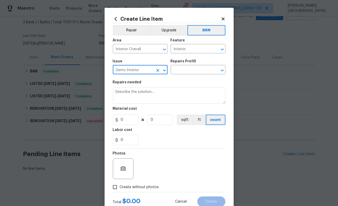
type input "Demo Interior"
click at [180, 74] on div "Issue Demo Interior ​ Repairs Prefill ​" at bounding box center [169, 66] width 113 height 21
click at [178, 72] on input "text" at bounding box center [191, 70] width 40 height 8
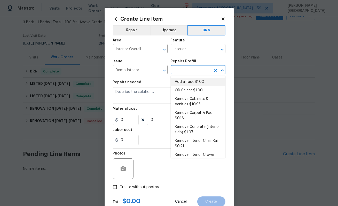
click at [178, 87] on li "OD Select $1.00" at bounding box center [198, 90] width 55 height 9
type input "Demolition"
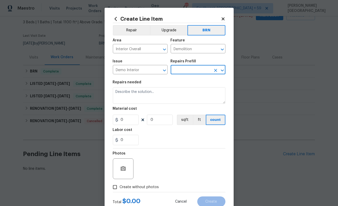
type input "OD Select $1.00"
type textarea "Refer to the agreed upon scope document for further details."
type input "1"
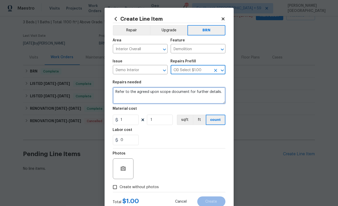
click at [161, 98] on textarea "Refer to the agreed upon scope document for further details." at bounding box center [169, 95] width 113 height 17
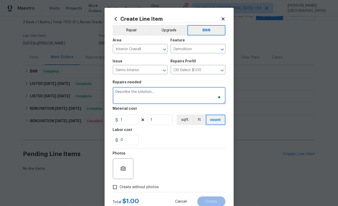
paste textarea "https://opendoor.zendesk.com/agent/tickets/3427366"
type textarea "https://opendoor.zendesk.com/agent/tickets/3427366"
paste textarea "Line Item Scope: Received feedback there is 2 inches of water in the laundry ro…"
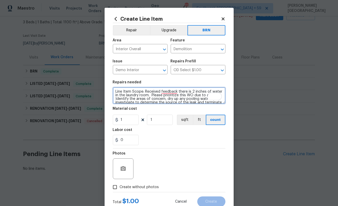
scroll to position [0, 0]
drag, startPoint x: 145, startPoint y: 91, endPoint x: 96, endPoint y: 90, distance: 49.1
click at [96, 90] on div "Create Line Item Repair Upgrade BRN Area Interior Overall ​ Feature Demolition …" at bounding box center [169, 103] width 338 height 206
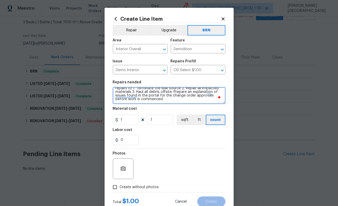
type textarea "Received feedback there is 2 inches of water in the laundry room. Please priori…"
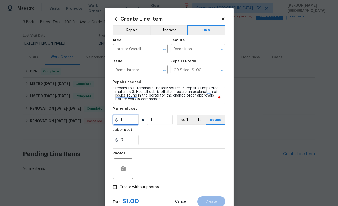
click at [127, 120] on input "1" at bounding box center [126, 119] width 26 height 10
type input "0"
click at [131, 140] on input "0" at bounding box center [126, 140] width 26 height 10
type input "75"
click at [134, 184] on label "Create without photos" at bounding box center [134, 187] width 49 height 10
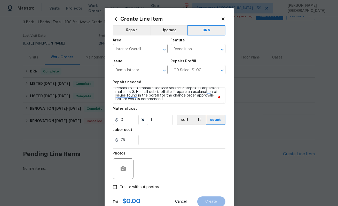
click at [120, 184] on input "Create without photos" at bounding box center [115, 187] width 10 height 10
checkbox input "true"
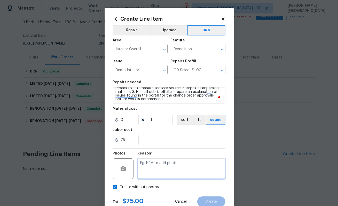
click at [150, 169] on textarea at bounding box center [182, 168] width 88 height 21
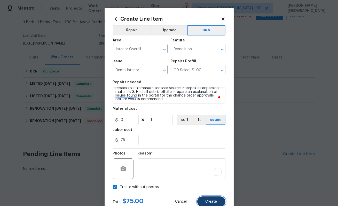
click at [215, 201] on span "Create" at bounding box center [212, 201] width 12 height 4
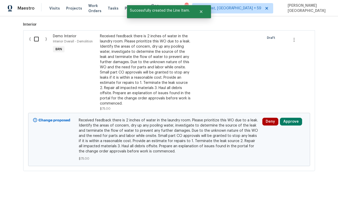
scroll to position [147, 0]
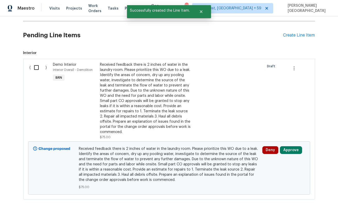
click at [37, 65] on input "checkbox" at bounding box center [38, 67] width 15 height 11
checkbox input "true"
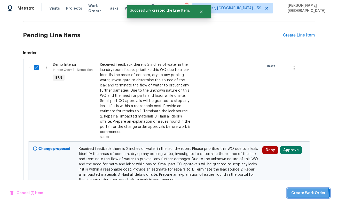
click at [303, 195] on span "Create Work Order" at bounding box center [308, 193] width 34 height 6
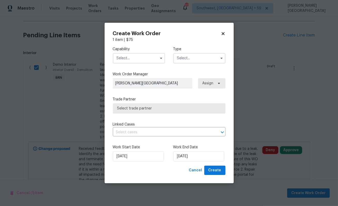
click at [139, 60] on input "text" at bounding box center [139, 58] width 52 height 10
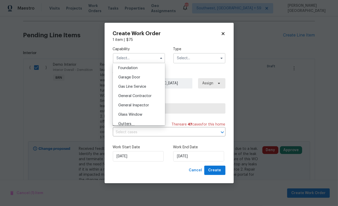
scroll to position [220, 0]
click at [137, 98] on div "General Contractor" at bounding box center [139, 95] width 50 height 9
type input "General Contractor"
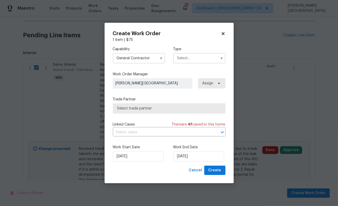
click at [187, 57] on input "text" at bounding box center [199, 58] width 52 height 10
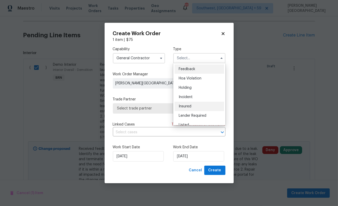
scroll to position [117, 0]
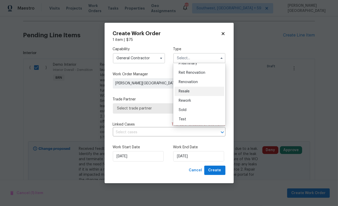
click at [189, 91] on span "Resale" at bounding box center [184, 91] width 11 height 4
type input "Resale"
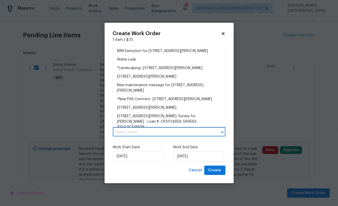
click at [126, 133] on input "text" at bounding box center [162, 132] width 98 height 8
click at [141, 49] on li "BRN Execution for 3460 Rogero Rd, Jacksonville, FL 32277" at bounding box center [169, 51] width 113 height 9
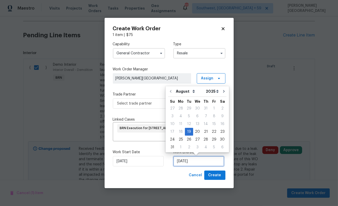
click at [184, 160] on input "[DATE]" at bounding box center [198, 161] width 51 height 10
click at [214, 131] on div "22" at bounding box center [214, 131] width 8 height 7
type input "8/22/2025"
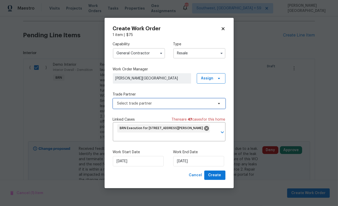
click at [142, 107] on span "Select trade partner" at bounding box center [169, 103] width 113 height 10
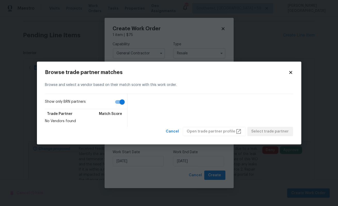
click at [120, 101] on input "Show only BRN partners" at bounding box center [121, 102] width 29 height 10
checkbox input "false"
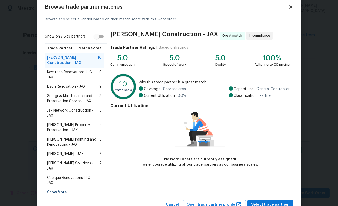
scroll to position [15, 0]
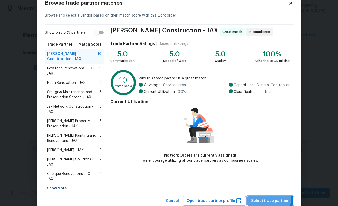
click at [261, 197] on span "Select trade partner" at bounding box center [270, 200] width 37 height 6
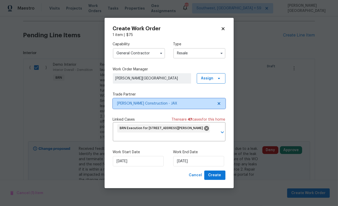
scroll to position [0, 0]
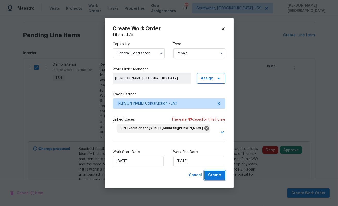
click at [216, 173] on span "Create" at bounding box center [214, 175] width 13 height 6
checkbox input "false"
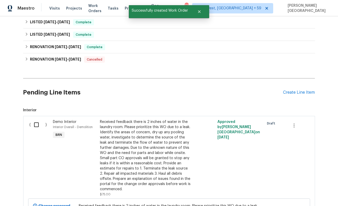
scroll to position [164, 0]
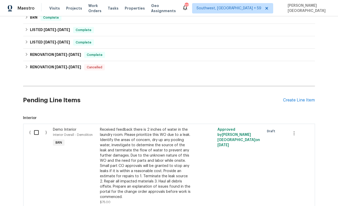
scroll to position [155, 0]
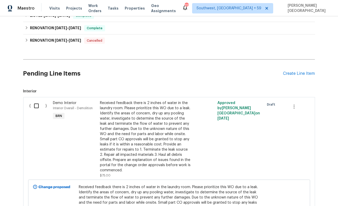
click at [39, 104] on input "checkbox" at bounding box center [38, 105] width 15 height 11
checkbox input "true"
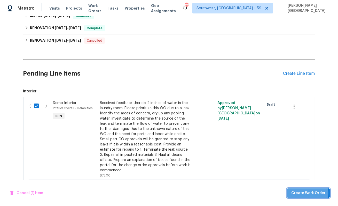
click at [306, 193] on span "Create Work Order" at bounding box center [308, 193] width 34 height 6
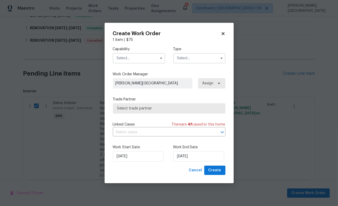
click at [147, 60] on input "text" at bounding box center [139, 58] width 52 height 10
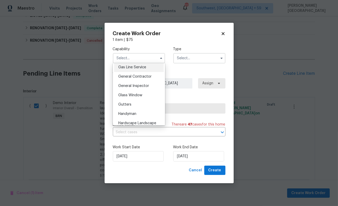
click at [149, 69] on div "Gas Line Service" at bounding box center [139, 67] width 50 height 9
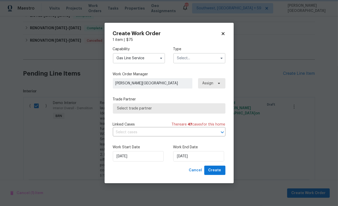
scroll to position [228, 0]
click at [144, 58] on input "Gas Line Service" at bounding box center [139, 58] width 52 height 10
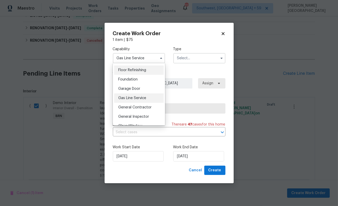
scroll to position [217, 0]
click at [133, 98] on span "General Contractor" at bounding box center [134, 99] width 33 height 4
type input "General Contractor"
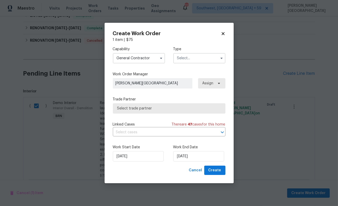
click at [178, 58] on input "text" at bounding box center [199, 58] width 52 height 10
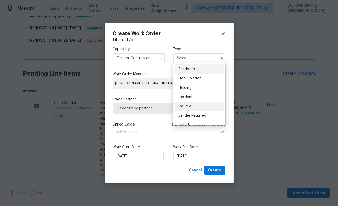
scroll to position [117, 0]
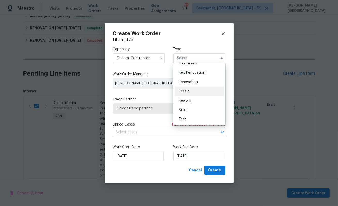
click at [188, 92] on span "Resale" at bounding box center [184, 91] width 11 height 4
type input "Resale"
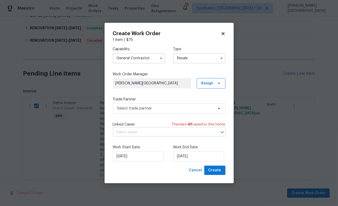
click at [145, 130] on input "text" at bounding box center [162, 132] width 98 height 8
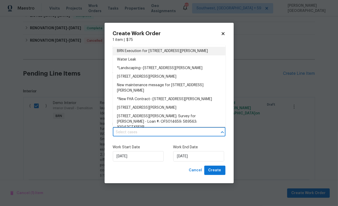
click at [146, 50] on li "BRN Execution for 3460 Rogero Rd, Jacksonville, FL 32277" at bounding box center [169, 51] width 113 height 9
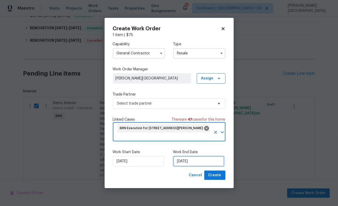
click at [182, 162] on input "[DATE]" at bounding box center [198, 161] width 51 height 10
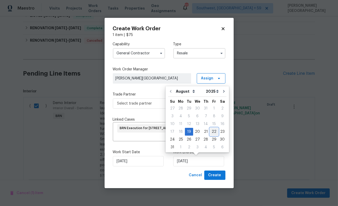
click at [214, 131] on div "22" at bounding box center [214, 131] width 8 height 7
type input "[DATE]"
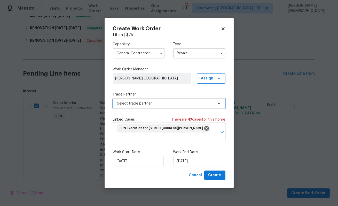
click at [118, 103] on span "Select trade partner" at bounding box center [165, 103] width 96 height 5
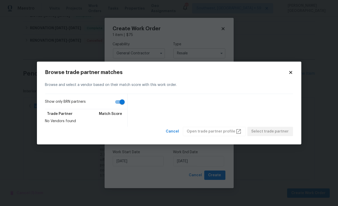
click at [118, 103] on input "Show only BRN partners" at bounding box center [121, 102] width 29 height 10
checkbox input "false"
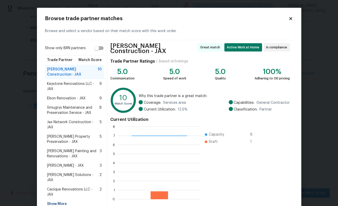
scroll to position [22, 0]
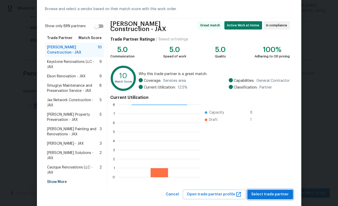
click at [261, 191] on span "Select trade partner" at bounding box center [270, 194] width 37 height 6
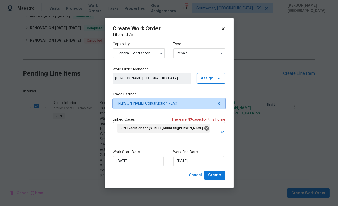
scroll to position [0, 0]
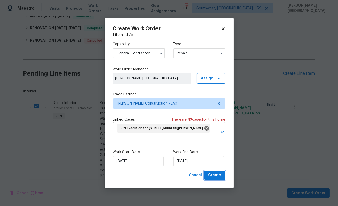
click at [218, 171] on button "Create" at bounding box center [214, 175] width 21 height 10
checkbox input "false"
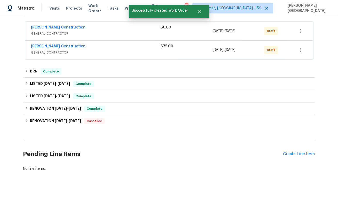
scroll to position [27, 0]
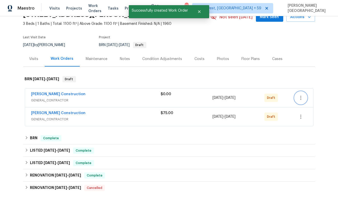
click at [303, 95] on icon "button" at bounding box center [301, 98] width 6 height 6
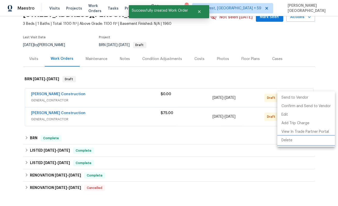
click at [290, 139] on li "Delete" at bounding box center [306, 140] width 58 height 9
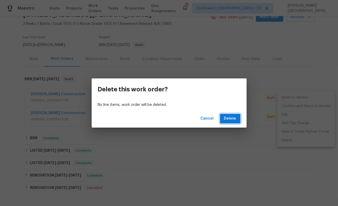
click at [234, 117] on span "Delete" at bounding box center [230, 118] width 12 height 6
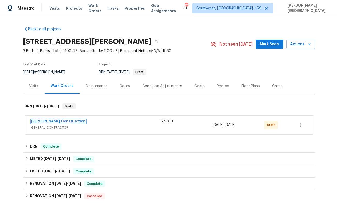
click at [52, 122] on link "[PERSON_NAME] Construction" at bounding box center [58, 121] width 55 height 4
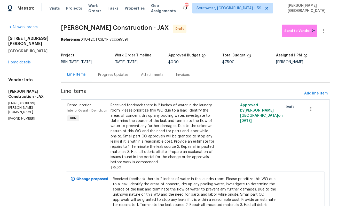
click at [106, 75] on div "Progress Updates" at bounding box center [113, 74] width 30 height 5
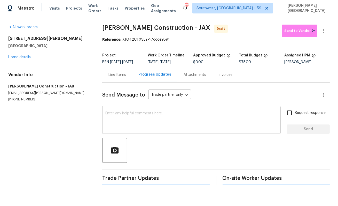
click at [121, 119] on textarea at bounding box center [191, 120] width 172 height 18
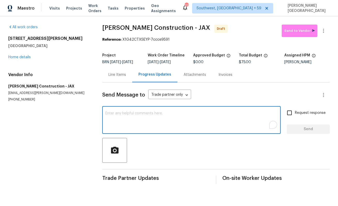
paste textarea "This is [PERSON_NAME] from Opendoor. Please confirm receipt of the work order d…"
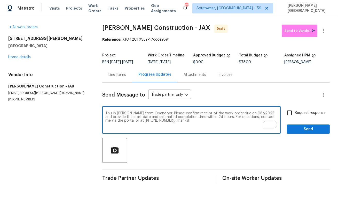
click at [244, 112] on textarea "This is [PERSON_NAME] from Opendoor. Please confirm receipt of the work order d…" at bounding box center [191, 120] width 172 height 18
type textarea "This is [PERSON_NAME] from Opendoor. Please confirm receipt of the work order d…"
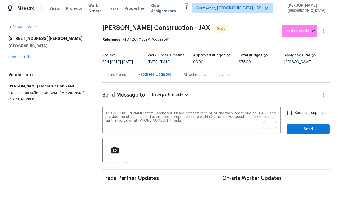
click at [303, 115] on span "Request response" at bounding box center [310, 112] width 31 height 5
click at [295, 115] on input "Request response" at bounding box center [289, 112] width 11 height 11
checkbox input "true"
click at [303, 131] on span "Send" at bounding box center [308, 129] width 35 height 6
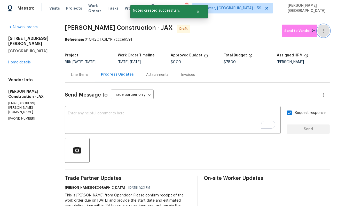
click at [324, 31] on icon "button" at bounding box center [323, 31] width 1 height 4
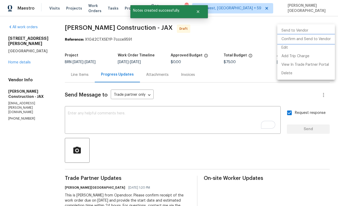
click at [301, 41] on li "Confirm and Send to Vendor" at bounding box center [306, 39] width 58 height 9
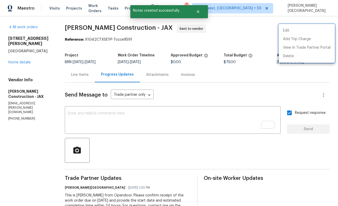
click at [24, 57] on div at bounding box center [169, 103] width 338 height 206
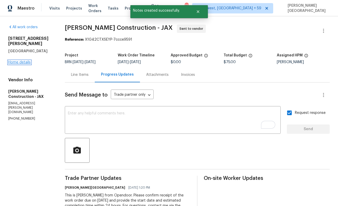
click at [24, 60] on link "Home details" at bounding box center [19, 62] width 22 height 4
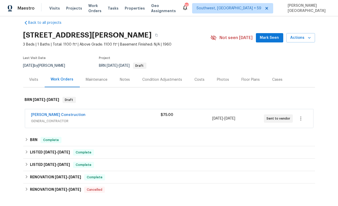
scroll to position [7, 0]
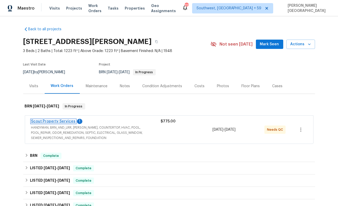
click at [52, 120] on link "Scout Property Services" at bounding box center [53, 121] width 44 height 4
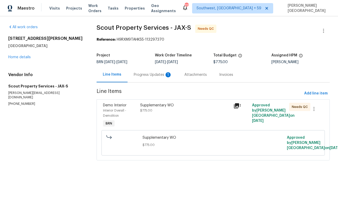
click at [153, 80] on div "Progress Updates 1" at bounding box center [153, 74] width 51 height 15
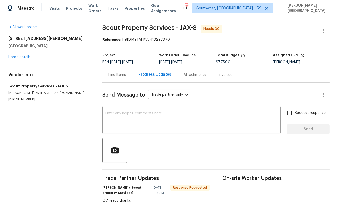
scroll to position [12, 0]
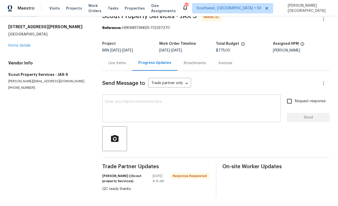
click at [119, 105] on textarea at bounding box center [191, 109] width 172 height 18
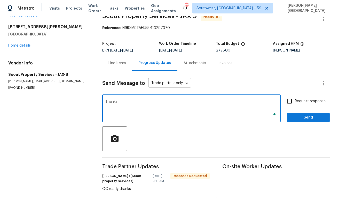
type textarea "Thanks."
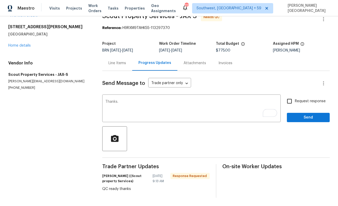
click at [306, 106] on label "Request response" at bounding box center [305, 101] width 42 height 11
click at [295, 106] on input "Request response" at bounding box center [289, 101] width 11 height 11
checkbox input "true"
click at [312, 120] on span "Send" at bounding box center [308, 117] width 35 height 6
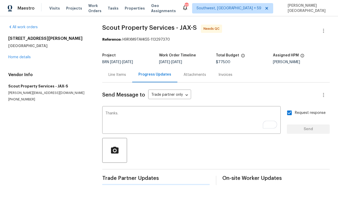
scroll to position [0, 0]
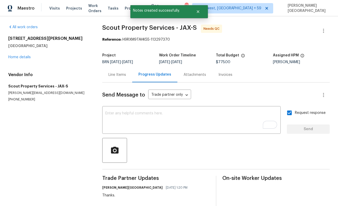
click at [120, 73] on div "Line Items" at bounding box center [117, 74] width 18 height 5
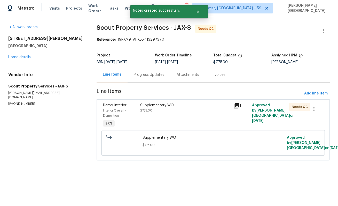
click at [158, 116] on div "Supplementary WO $775.00" at bounding box center [185, 115] width 93 height 29
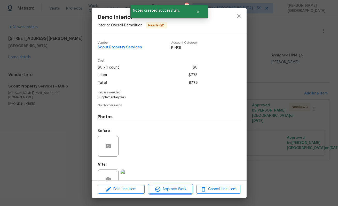
click at [167, 187] on span "Approve Work" at bounding box center [170, 189] width 41 height 6
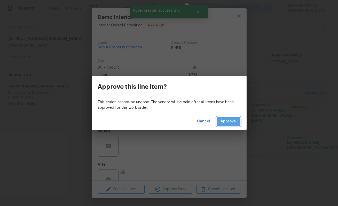
click at [226, 119] on span "Approve" at bounding box center [228, 121] width 15 height 6
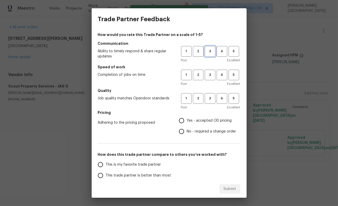
drag, startPoint x: 211, startPoint y: 51, endPoint x: 210, endPoint y: 69, distance: 17.6
click at [210, 55] on button "3" at bounding box center [210, 51] width 11 height 11
click at [210, 70] on button "3" at bounding box center [210, 74] width 11 height 11
click at [210, 98] on span "3" at bounding box center [210, 98] width 10 height 6
click at [183, 130] on input "No - required a change order" at bounding box center [181, 131] width 11 height 11
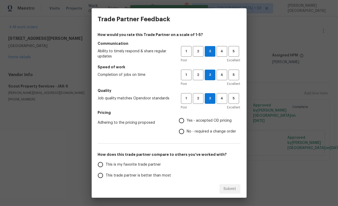
radio input "true"
click at [121, 173] on span "This trade partner is better than most" at bounding box center [138, 175] width 65 height 5
click at [106, 173] on input "This trade partner is better than most" at bounding box center [100, 175] width 11 height 11
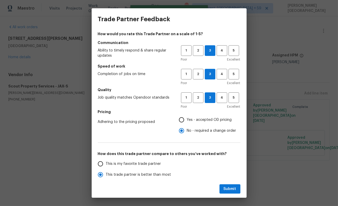
click at [227, 193] on div "Submit" at bounding box center [169, 189] width 155 height 18
click at [227, 189] on span "Submit" at bounding box center [230, 188] width 13 height 6
radio input "true"
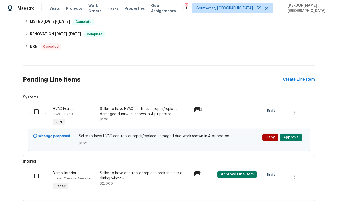
scroll to position [222, 0]
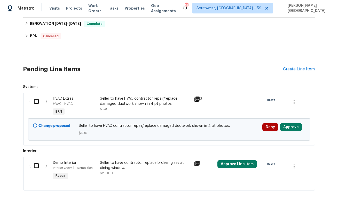
click at [37, 101] on input "checkbox" at bounding box center [38, 101] width 15 height 11
checkbox input "true"
click at [303, 192] on span "Create Work Order" at bounding box center [308, 193] width 34 height 6
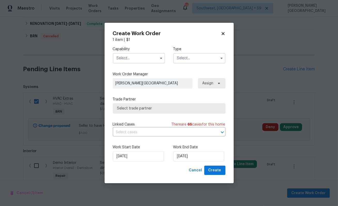
click at [142, 58] on input "text" at bounding box center [139, 58] width 52 height 10
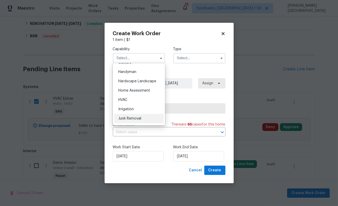
scroll to position [283, 0]
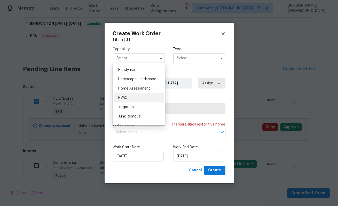
click at [127, 97] on span "HVAC" at bounding box center [122, 98] width 9 height 4
type input "HVAC"
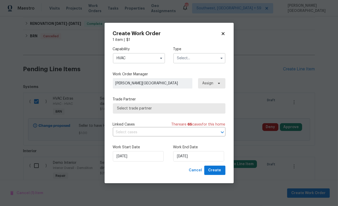
click at [197, 58] on input "text" at bounding box center [199, 58] width 52 height 10
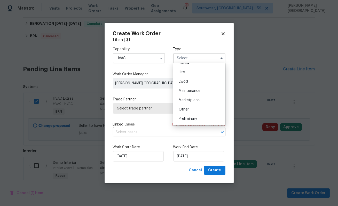
scroll to position [117, 0]
click at [191, 92] on div "Resale" at bounding box center [200, 91] width 50 height 9
type input "Resale"
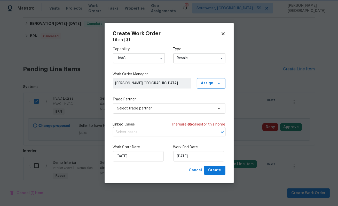
scroll to position [0, 0]
click at [144, 130] on input "text" at bounding box center [162, 132] width 98 height 8
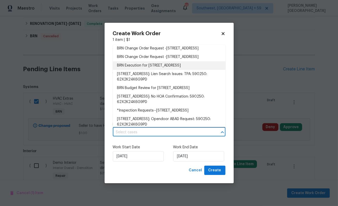
scroll to position [26, 0]
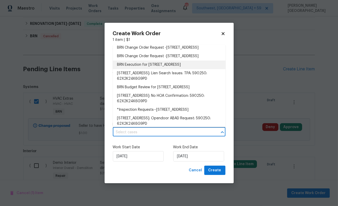
click at [144, 69] on li "BRN Execution for 2585 15th Ave N, Saint Petersburg, FL 33713" at bounding box center [169, 64] width 113 height 9
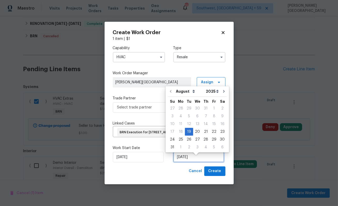
click at [184, 162] on input "[DATE]" at bounding box center [198, 157] width 51 height 10
click at [210, 166] on div "Work Start Date 8/19/2025 Work End Date 8/19/2025" at bounding box center [169, 153] width 113 height 25
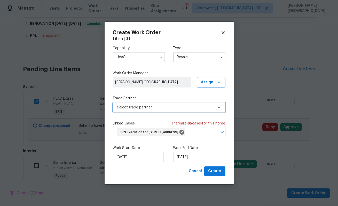
click at [145, 106] on span "Select trade partner" at bounding box center [169, 107] width 113 height 10
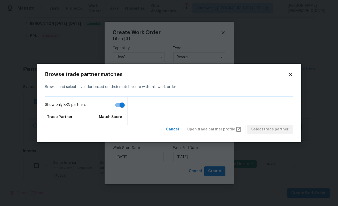
click at [120, 105] on input "Show only BRN partners" at bounding box center [121, 105] width 29 height 10
checkbox input "false"
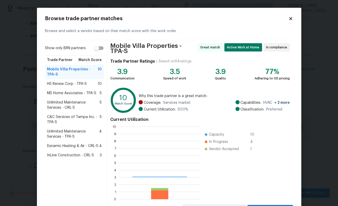
scroll to position [72, 82]
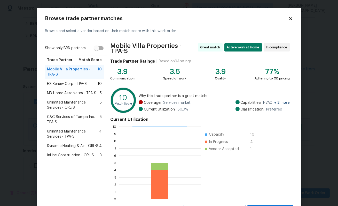
click at [66, 80] on div "HS Renew Corp - TPA-S 10" at bounding box center [74, 83] width 59 height 9
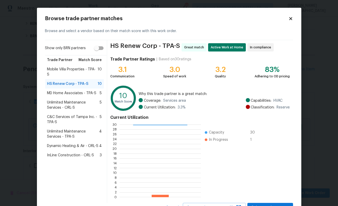
scroll to position [22, 0]
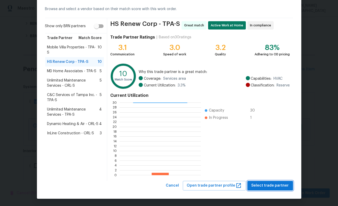
click at [272, 186] on span "Select trade partner" at bounding box center [270, 185] width 37 height 6
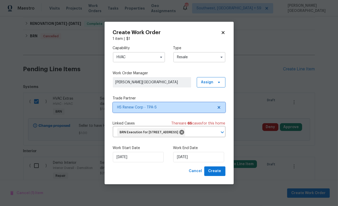
scroll to position [0, 0]
click at [216, 166] on div "Work Start Date 8/19/2025 Work End Date 8/19/2025" at bounding box center [169, 153] width 113 height 25
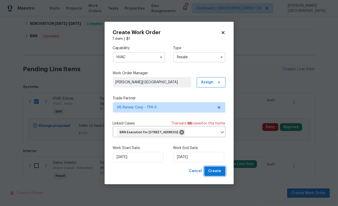
click at [215, 173] on span "Create" at bounding box center [214, 171] width 13 height 6
checkbox input "false"
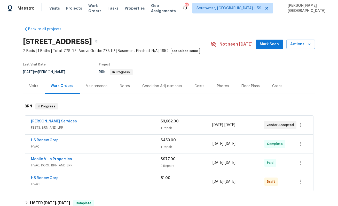
click at [52, 142] on span "HS Renew Corp" at bounding box center [45, 139] width 28 height 5
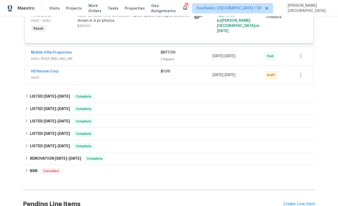
scroll to position [121, 0]
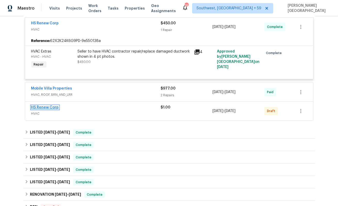
click at [46, 106] on link "HS Renew Corp" at bounding box center [45, 107] width 28 height 4
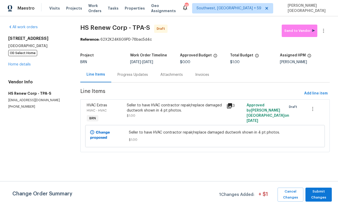
click at [136, 79] on div "Progress Updates" at bounding box center [132, 74] width 43 height 15
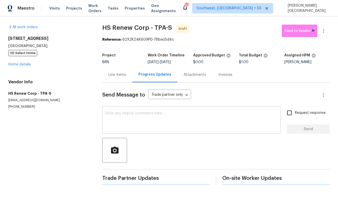
click at [123, 128] on textarea at bounding box center [191, 120] width 172 height 18
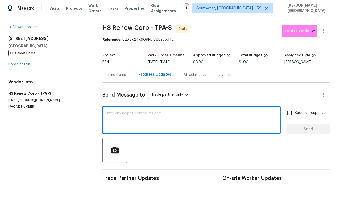
paste textarea "The HVAC is not working, and the repairs were not completed. The attached 4pt i…"
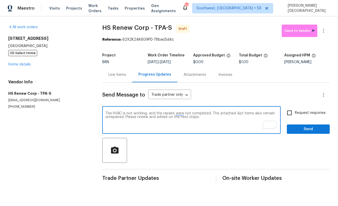
click at [125, 119] on textarea "The HVAC is not working, and the repairs were not completed. The attached 4pt i…" at bounding box center [191, 120] width 172 height 18
drag, startPoint x: 156, startPoint y: 118, endPoint x: 198, endPoint y: 117, distance: 42.9
click at [198, 117] on textarea "The HVAC is not working, and the repairs were not completed. The attached 4pt i…" at bounding box center [191, 120] width 172 height 18
drag, startPoint x: 127, startPoint y: 118, endPoint x: 200, endPoint y: 121, distance: 73.4
click at [200, 121] on textarea "The HVAC is not working, and the repairs were not completed. The attached 4pt i…" at bounding box center [191, 120] width 172 height 18
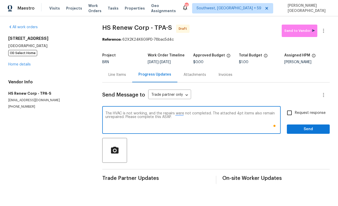
type textarea "The HVAC is not working, and the repairs were not completed. The attached 4pt i…"
click at [294, 110] on input "Request response" at bounding box center [289, 112] width 11 height 11
checkbox input "true"
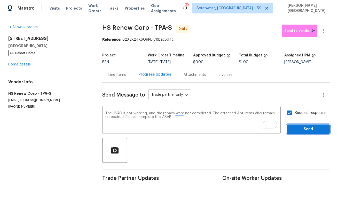
click at [299, 126] on button "Send" at bounding box center [308, 129] width 43 height 10
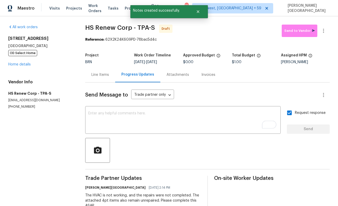
click at [96, 28] on span "HS Renew Corp - TPA-S" at bounding box center [120, 28] width 70 height 6
click at [91, 28] on span "HS Renew Corp - TPA-S" at bounding box center [120, 28] width 70 height 6
click at [130, 27] on span "HS Renew Corp - TPA-S" at bounding box center [120, 28] width 70 height 6
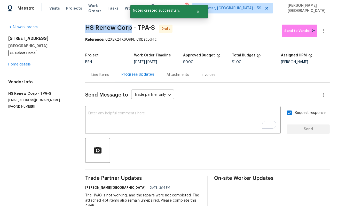
copy span "HS Renew Corp"
click at [321, 34] on button "button" at bounding box center [323, 31] width 12 height 12
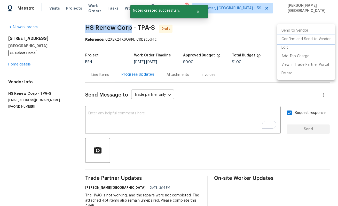
click at [311, 42] on li "Confirm and Send to Vendor" at bounding box center [306, 39] width 58 height 9
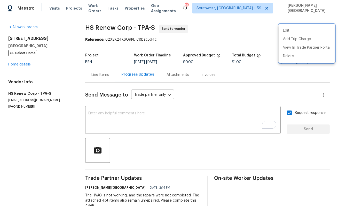
click at [20, 67] on div at bounding box center [169, 103] width 338 height 206
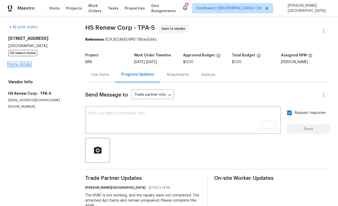
click at [20, 66] on link "Home details" at bounding box center [19, 65] width 22 height 4
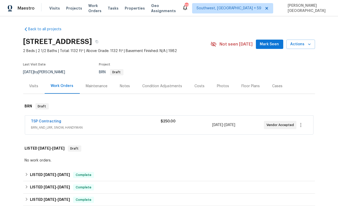
scroll to position [165, 0]
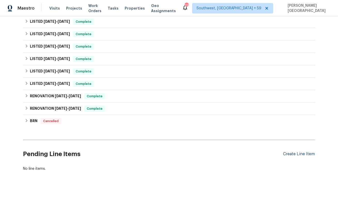
click at [300, 153] on div "Create Line Item" at bounding box center [299, 153] width 32 height 5
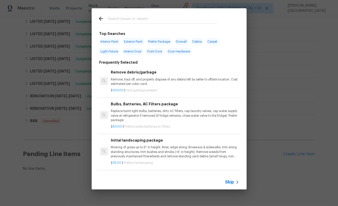
click at [235, 183] on icon at bounding box center [237, 182] width 6 height 6
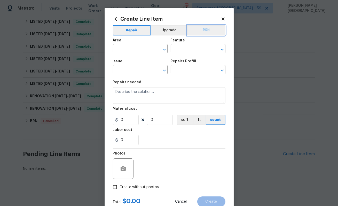
click at [200, 30] on button "BRN" at bounding box center [207, 30] width 38 height 10
click at [123, 51] on input "text" at bounding box center [133, 49] width 40 height 8
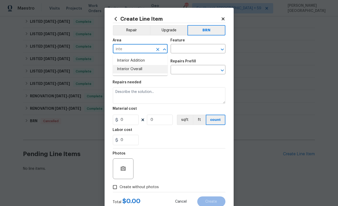
click at [123, 66] on li "Interior Overall" at bounding box center [140, 69] width 55 height 9
type input "Interior Overall"
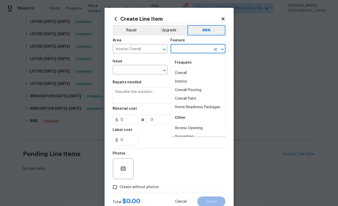
click at [181, 47] on input "text" at bounding box center [191, 49] width 40 height 8
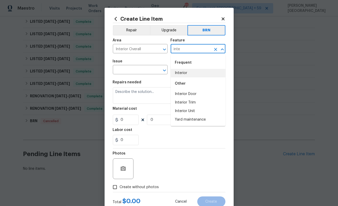
click at [183, 71] on li "Interior" at bounding box center [198, 73] width 55 height 9
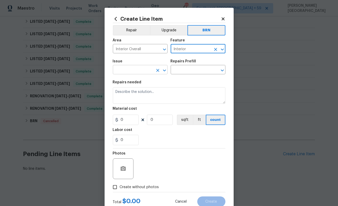
type input "Interior"
click at [132, 72] on input "text" at bounding box center [133, 70] width 40 height 8
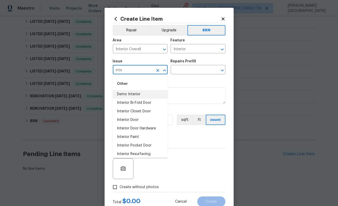
click at [126, 94] on li "Demo Interior" at bounding box center [140, 94] width 55 height 9
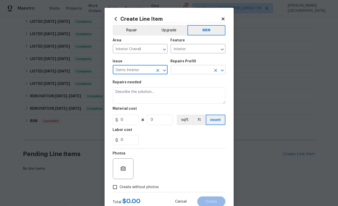
type input "Demo Interior"
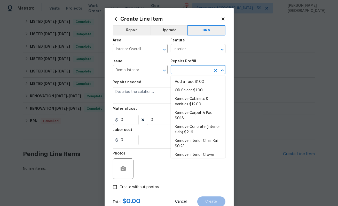
click at [183, 70] on input "text" at bounding box center [191, 70] width 40 height 8
click at [185, 85] on li "Add a Task $1.00" at bounding box center [198, 81] width 55 height 9
type input "Demolition"
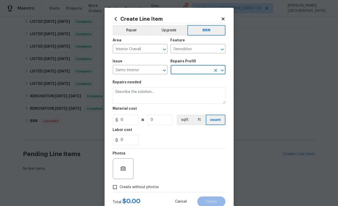
type input "Add a Task $1.00"
type textarea "HPM to detail"
type input "1"
click at [163, 86] on div "Repairs needed" at bounding box center [169, 83] width 113 height 7
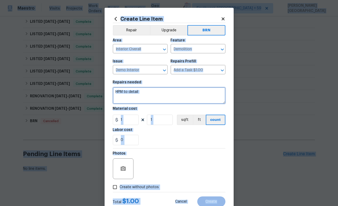
click at [151, 101] on textarea "HPM to detail" at bounding box center [169, 95] width 113 height 17
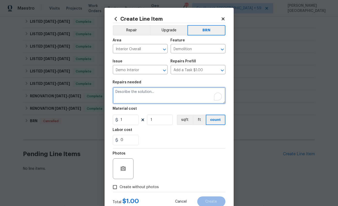
paste textarea "Seller to have contractor repair/replace storage closet door and jamb due to wa…"
type textarea "Seller to have contractor repair/replace storage closet door and jamb due to wa…"
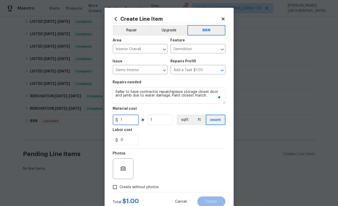
click at [126, 118] on input "1" at bounding box center [126, 119] width 26 height 10
type input "0"
click at [128, 143] on input "0" at bounding box center [126, 140] width 26 height 10
type input "1"
click at [126, 142] on input "1" at bounding box center [126, 140] width 26 height 10
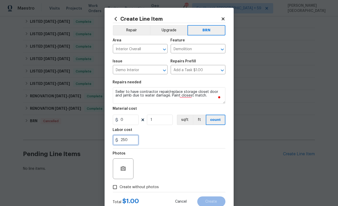
type input "250"
click at [123, 169] on icon "button" at bounding box center [123, 168] width 6 height 6
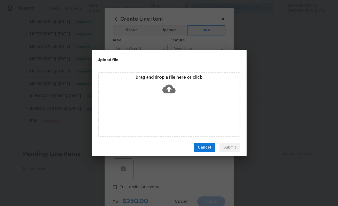
click at [162, 94] on icon at bounding box center [168, 88] width 13 height 13
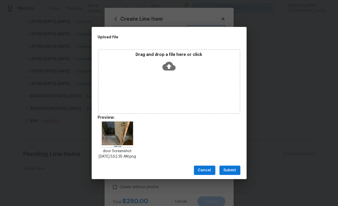
click at [224, 173] on span "Submit" at bounding box center [230, 170] width 13 height 6
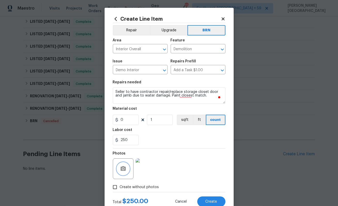
scroll to position [17, 0]
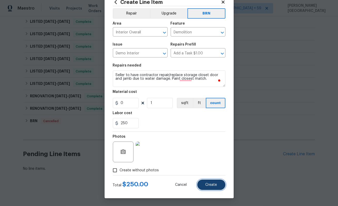
click at [212, 184] on span "Create" at bounding box center [212, 185] width 12 height 4
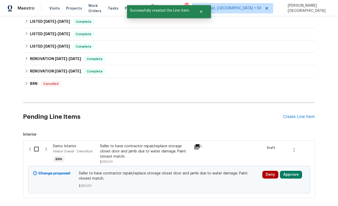
scroll to position [229, 0]
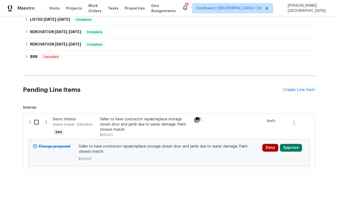
click at [38, 120] on input "checkbox" at bounding box center [38, 122] width 15 height 11
checkbox input "true"
click at [313, 191] on span "Create Work Order" at bounding box center [308, 193] width 34 height 6
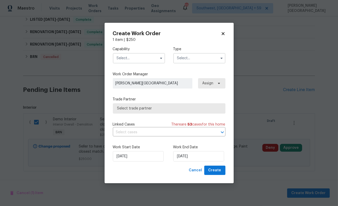
click at [120, 49] on label "Capability" at bounding box center [139, 48] width 52 height 5
click at [122, 59] on input "text" at bounding box center [139, 58] width 52 height 10
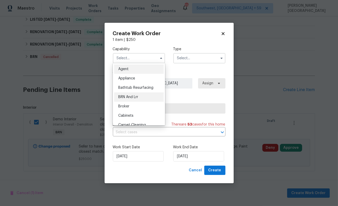
click at [130, 99] on div "BRN And Lrr" at bounding box center [139, 96] width 50 height 9
type input "BRN And Lrr"
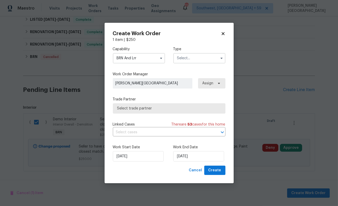
click at [186, 59] on input "text" at bounding box center [199, 58] width 52 height 10
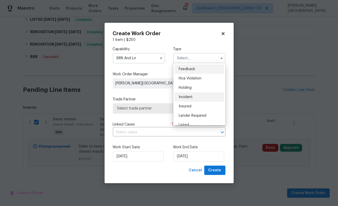
scroll to position [117, 0]
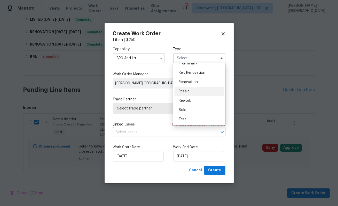
click at [186, 91] on span "Resale" at bounding box center [184, 91] width 11 height 4
type input "Resale"
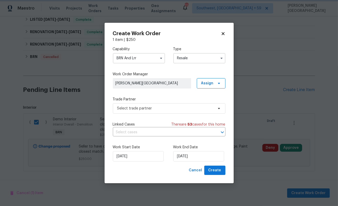
scroll to position [0, 0]
click at [180, 154] on input "[DATE]" at bounding box center [198, 156] width 51 height 10
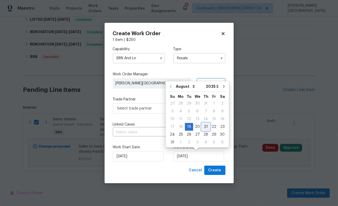
click at [205, 124] on div "21" at bounding box center [206, 126] width 8 height 7
type input "[DATE]"
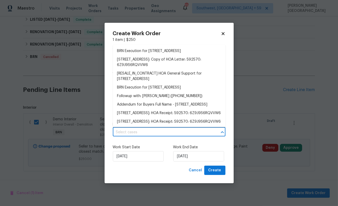
click at [131, 132] on input "text" at bounding box center [162, 132] width 98 height 8
click at [140, 50] on li "BRN Execution for 11100 Boathouse Ct # 101, Reston, VA 20191" at bounding box center [169, 51] width 113 height 9
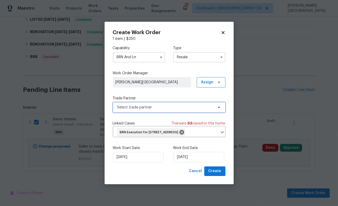
click at [163, 107] on span "Select trade partner" at bounding box center [169, 107] width 113 height 10
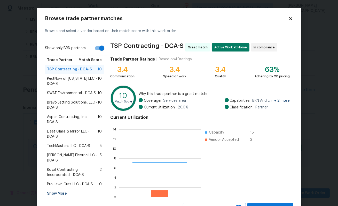
scroll to position [72, 82]
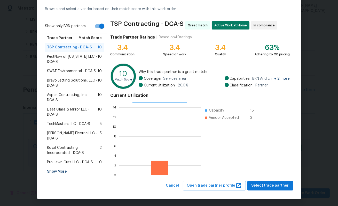
click at [68, 145] on span "Royal Contracting Incorporated - DCA-S" at bounding box center [73, 150] width 52 height 10
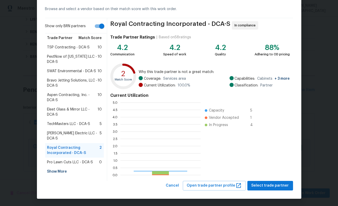
scroll to position [72, 80]
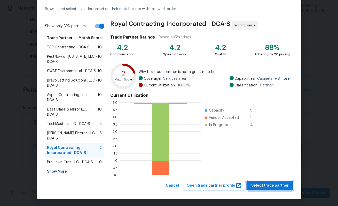
click at [279, 187] on span "Select trade partner" at bounding box center [270, 185] width 37 height 6
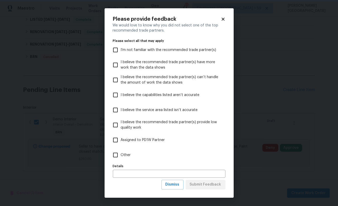
scroll to position [0, 0]
click at [172, 185] on span "Dismiss" at bounding box center [173, 184] width 14 height 6
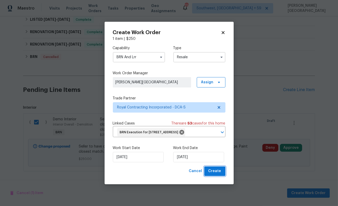
click at [215, 174] on span "Create" at bounding box center [214, 171] width 13 height 6
checkbox input "false"
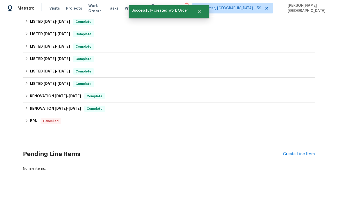
scroll to position [106, 0]
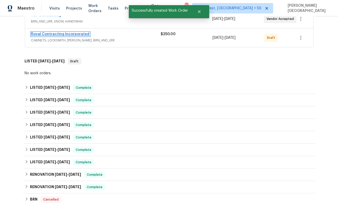
click at [72, 35] on link "Royal Contracting Incorporated" at bounding box center [60, 34] width 58 height 4
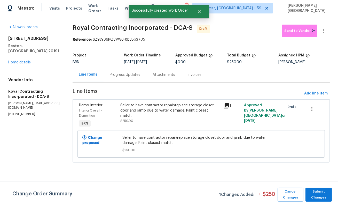
click at [132, 76] on div "Progress Updates" at bounding box center [125, 74] width 30 height 5
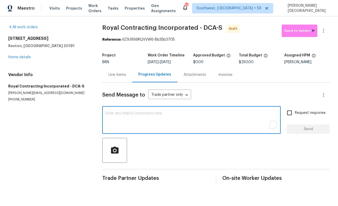
click at [127, 125] on textarea "To enrich screen reader interactions, please activate Accessibility in Grammarl…" at bounding box center [191, 120] width 172 height 18
paste textarea "This is Isabel from Opendoor. Please confirm receipt of the work order due on 0…"
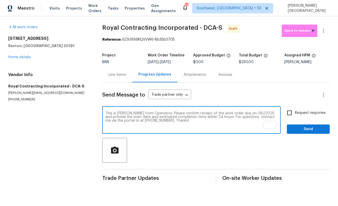
click at [243, 113] on textarea "This is Isabel from Opendoor. Please confirm receipt of the work order due on 0…" at bounding box center [191, 120] width 172 height 18
type textarea "This is Isabel from Opendoor. Please confirm receipt of the work order due on 0…"
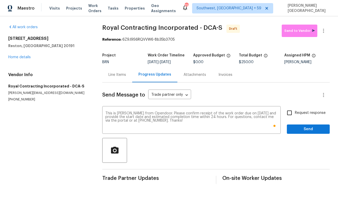
click at [302, 113] on span "Request response" at bounding box center [310, 112] width 31 height 5
click at [295, 113] on input "Request response" at bounding box center [289, 112] width 11 height 11
checkbox input "true"
click at [307, 131] on span "Send" at bounding box center [308, 129] width 35 height 6
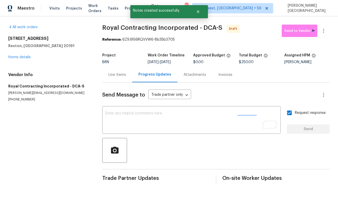
click at [330, 32] on div "All work orders 11100 Boathouse Ct # 101 Reston, VA 20191 Home details Vendor I…" at bounding box center [169, 104] width 338 height 176
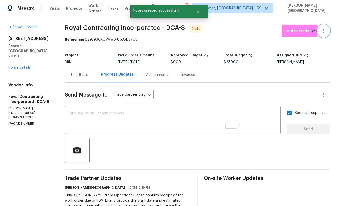
click at [323, 31] on icon "button" at bounding box center [324, 31] width 6 height 6
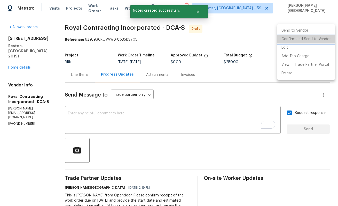
click at [314, 37] on li "Confirm and Send to Vendor" at bounding box center [306, 39] width 58 height 9
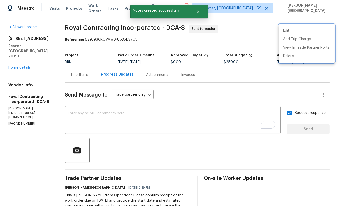
click at [29, 57] on div at bounding box center [169, 103] width 338 height 206
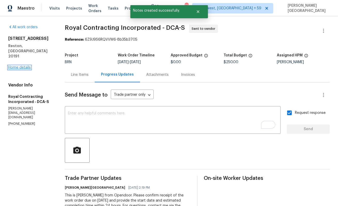
click at [27, 66] on link "Home details" at bounding box center [19, 68] width 22 height 4
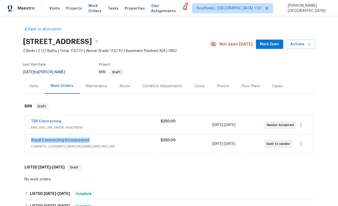
drag, startPoint x: 94, startPoint y: 141, endPoint x: 24, endPoint y: 140, distance: 70.3
click at [24, 140] on div "TSP Contracting BRN_AND_LRR, SNOW, HANDYMAN $250.00 8/18/2025 - 8/21/2025 Vendo…" at bounding box center [169, 134] width 292 height 40
click at [42, 121] on link "TSP Contracting" at bounding box center [46, 121] width 30 height 4
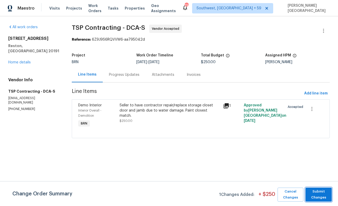
click at [315, 197] on span "Submit Changes" at bounding box center [318, 194] width 21 height 12
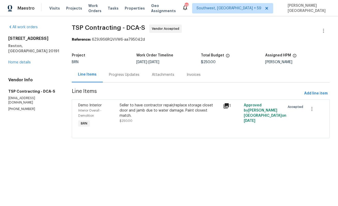
click at [128, 78] on div "Progress Updates" at bounding box center [124, 74] width 43 height 15
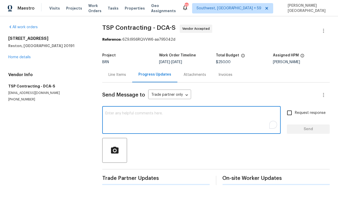
click at [131, 119] on textarea "To enrich screen reader interactions, please activate Accessibility in Grammarl…" at bounding box center [191, 120] width 172 height 18
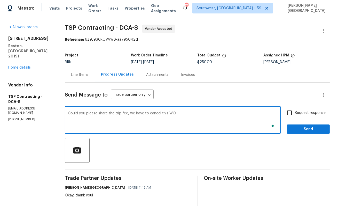
type textarea "Could you please share the trip fee, we have to cancel this WO."
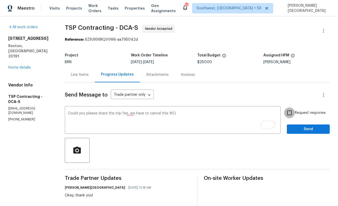
drag, startPoint x: 294, startPoint y: 114, endPoint x: 294, endPoint y: 121, distance: 7.2
click at [294, 114] on input "Request response" at bounding box center [289, 112] width 11 height 11
checkbox input "true"
click at [294, 128] on span "Send" at bounding box center [308, 129] width 35 height 6
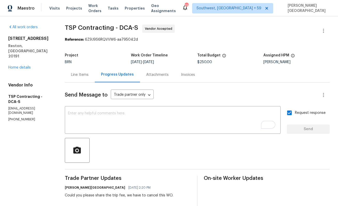
click at [24, 60] on div "11100 Boathouse Ct # 101 Reston, VA 20191 Home details" at bounding box center [30, 53] width 44 height 34
click at [24, 66] on link "Home details" at bounding box center [19, 68] width 22 height 4
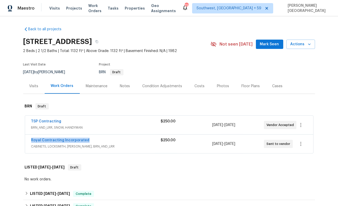
drag, startPoint x: 88, startPoint y: 139, endPoint x: 24, endPoint y: 141, distance: 64.4
click at [24, 141] on div "TSP Contracting BRN_AND_LRR, SNOW, HANDYMAN $250.00 8/18/2025 - 8/21/2025 Vendo…" at bounding box center [169, 134] width 292 height 40
copy link "Royal Contracting Incorporated"
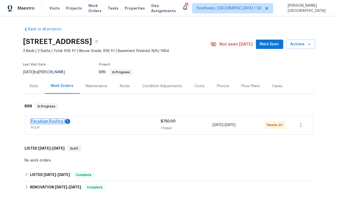
click at [53, 121] on link "Paradigm Roofing" at bounding box center [47, 121] width 32 height 4
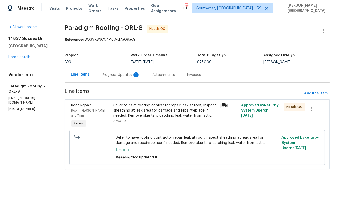
click at [128, 77] on div "Progress Updates 1" at bounding box center [121, 74] width 51 height 15
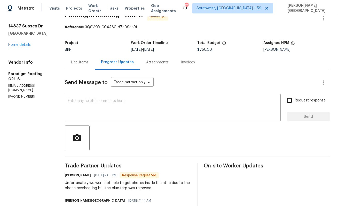
scroll to position [16, 0]
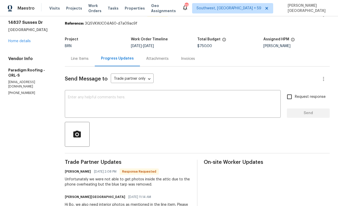
click at [82, 61] on div "Line Items" at bounding box center [80, 58] width 18 height 5
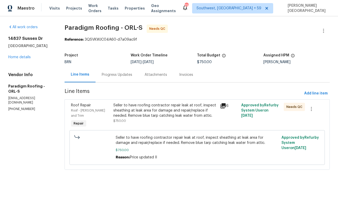
click at [159, 113] on div "Seller to have roofing contractor repair leak at roof, inspect sheathing at lea…" at bounding box center [164, 110] width 103 height 15
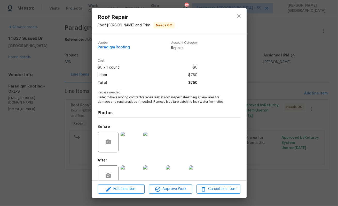
click at [153, 146] on img at bounding box center [153, 141] width 21 height 21
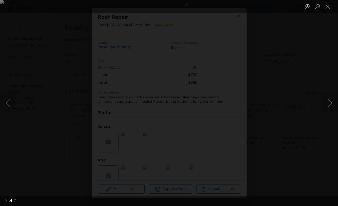
click at [236, 174] on div "Lightbox" at bounding box center [169, 103] width 338 height 206
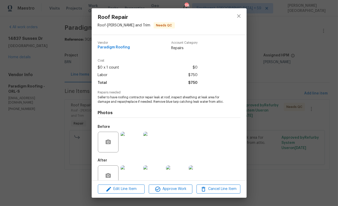
click at [273, 170] on div "Roof Repair Roof - [PERSON_NAME] and Trim Needs QC Vendor Paradigm Roofing Acco…" at bounding box center [169, 103] width 338 height 206
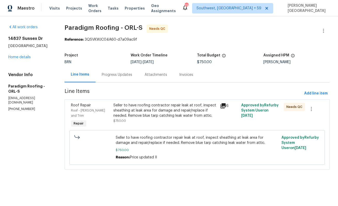
click at [119, 76] on div "Progress Updates" at bounding box center [117, 74] width 30 height 5
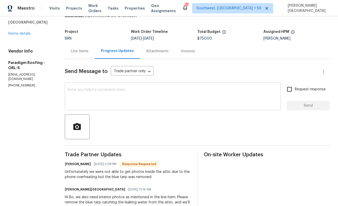
scroll to position [25, 0]
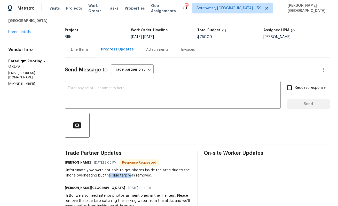
drag, startPoint x: 109, startPoint y: 175, endPoint x: 132, endPoint y: 175, distance: 23.0
click at [132, 175] on div "Unfortunately we were not able to get photos inside the attic due to the phone …" at bounding box center [128, 172] width 126 height 10
click at [151, 176] on div "Unfortunately we were not able to get photos inside the attic due to the phone …" at bounding box center [128, 172] width 126 height 10
click at [74, 52] on div "Line Items" at bounding box center [80, 49] width 18 height 5
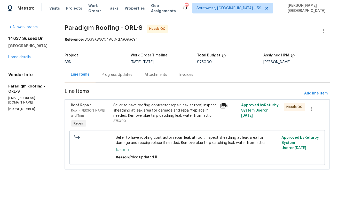
click at [112, 75] on div "Progress Updates" at bounding box center [117, 74] width 30 height 5
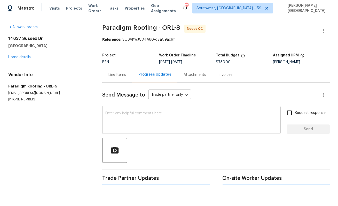
click at [112, 123] on textarea at bounding box center [191, 120] width 172 height 18
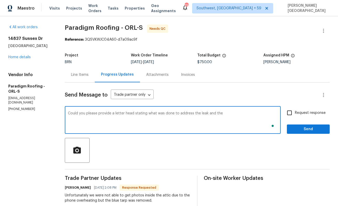
scroll to position [2, 0]
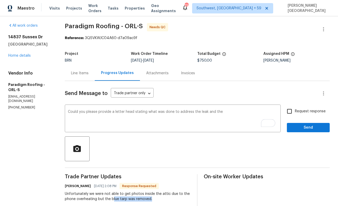
drag, startPoint x: 114, startPoint y: 199, endPoint x: 170, endPoint y: 200, distance: 56.3
click at [170, 200] on div "Unfortunately we were not able to get photos inside the attic due to the phone …" at bounding box center [128, 196] width 126 height 10
copy div "[PERSON_NAME] tarp was removed."
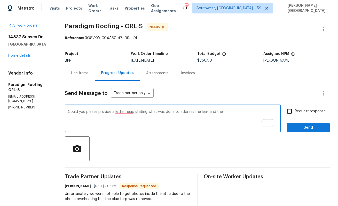
click at [229, 111] on textarea "Could you please provide a letter head stating what was done to address the lea…" at bounding box center [173, 119] width 210 height 18
paste textarea "[PERSON_NAME] tarp was removed."
click at [196, 112] on textarea "Could you please provide a letter head stating what was done to address the lea…" at bounding box center [173, 119] width 210 height 18
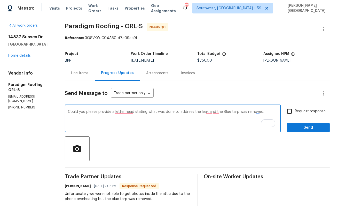
paste textarea "head stating what was done to address the leak and confirming that the blue tar…"
type textarea "Could you please provide a letterhead stating what was done to address the leak…"
drag, startPoint x: 310, startPoint y: 109, endPoint x: 310, endPoint y: 113, distance: 3.6
click at [310, 109] on span "Request response" at bounding box center [310, 110] width 31 height 5
click at [295, 109] on input "Request response" at bounding box center [289, 111] width 11 height 11
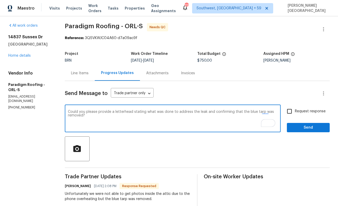
checkbox input "true"
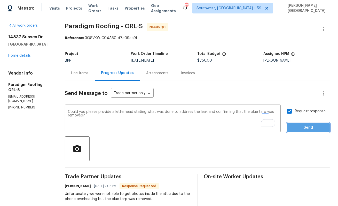
click at [311, 130] on span "Send" at bounding box center [308, 127] width 35 height 6
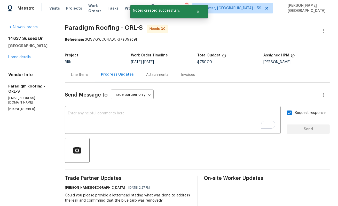
scroll to position [128, 0]
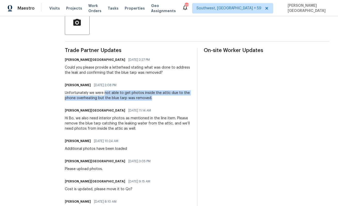
drag, startPoint x: 106, startPoint y: 92, endPoint x: 157, endPoint y: 97, distance: 51.4
click at [157, 98] on div "Unfortunately we were not able to get photos inside the attic due to the phone …" at bounding box center [128, 95] width 126 height 10
copy div "not able to get photos inside the attic due to the phone overheating but the bl…"
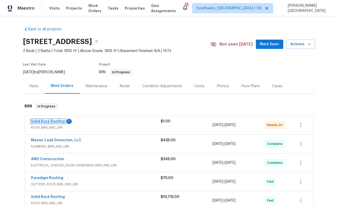
click at [57, 120] on link "Solid Rock Roofing" at bounding box center [48, 121] width 34 height 4
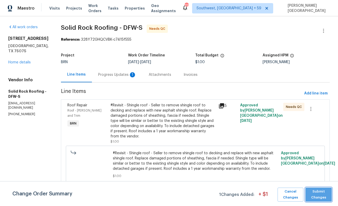
click at [323, 192] on span "Submit Changes" at bounding box center [318, 194] width 21 height 12
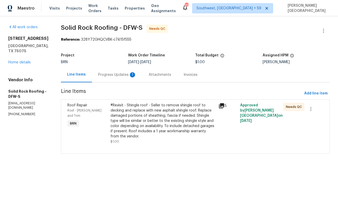
click at [120, 75] on div "Progress Updates 1" at bounding box center [117, 74] width 38 height 5
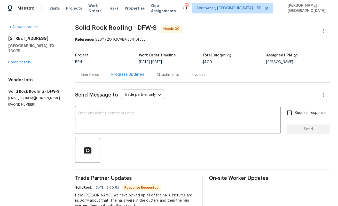
scroll to position [47, 0]
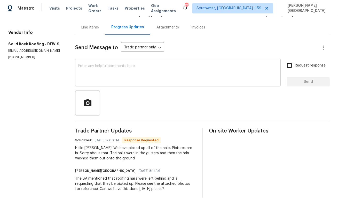
click at [103, 78] on textarea at bounding box center [177, 73] width 199 height 18
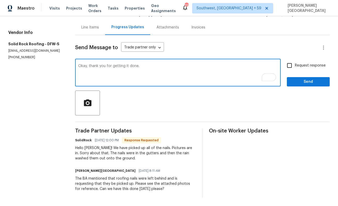
type textarea "Okay, thank you for getting it done."
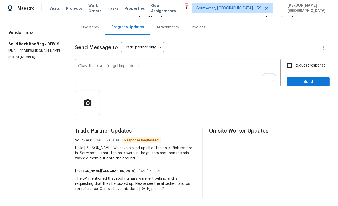
click at [307, 66] on span "Request response" at bounding box center [310, 65] width 31 height 5
click at [295, 66] on input "Request response" at bounding box center [289, 65] width 11 height 11
checkbox input "true"
click at [308, 82] on span "Send" at bounding box center [308, 82] width 35 height 6
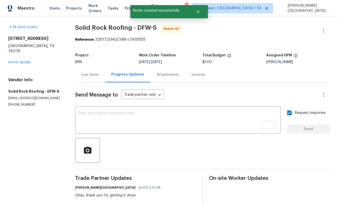
click at [97, 76] on div "Line Items" at bounding box center [90, 74] width 18 height 5
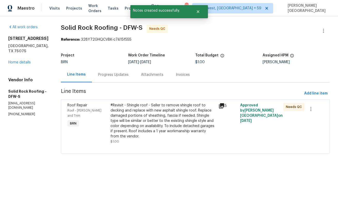
click at [175, 130] on div "#Revisit - Shingle roof - Seller to remove shingle roof to decking and replace …" at bounding box center [163, 121] width 105 height 36
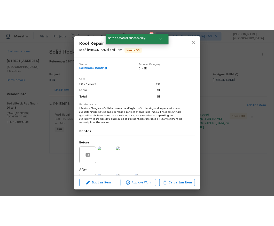
scroll to position [24, 0]
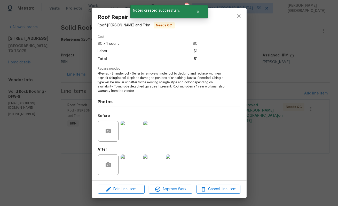
click at [129, 165] on img at bounding box center [131, 164] width 21 height 21
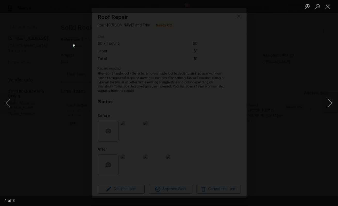
click at [332, 104] on button "Next image" at bounding box center [330, 102] width 15 height 21
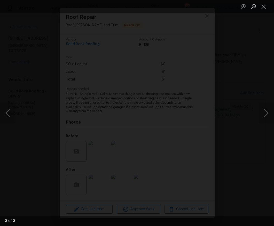
scroll to position [3, 0]
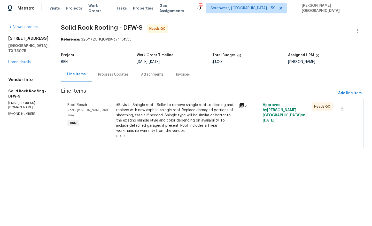
click at [136, 114] on div "#Revisit - Shingle roof - Seller to remove shingle roof to decking and replace …" at bounding box center [175, 118] width 119 height 31
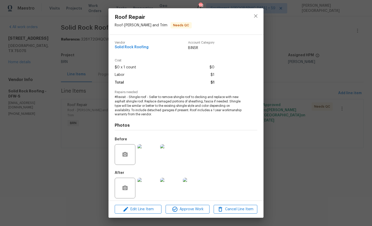
click at [96, 77] on div "Roof Repair Roof - Eaves and Trim Needs QC Vendor Solid Rock Roofing Account Ca…" at bounding box center [186, 113] width 372 height 226
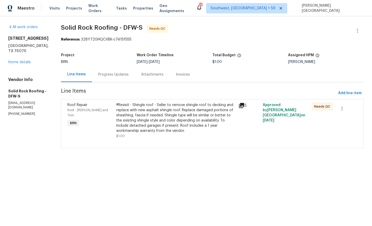
click at [105, 76] on div "Progress Updates" at bounding box center [113, 74] width 30 height 5
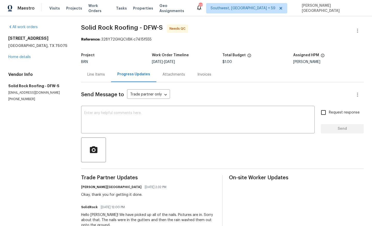
click at [96, 73] on div "Line Items" at bounding box center [96, 74] width 18 height 5
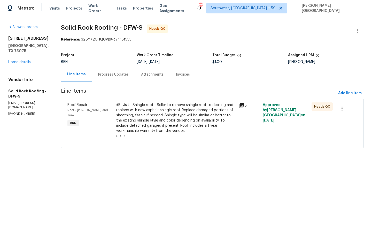
click at [186, 116] on div "#Revisit - Shingle roof - Seller to remove shingle roof to decking and replace …" at bounding box center [175, 118] width 119 height 31
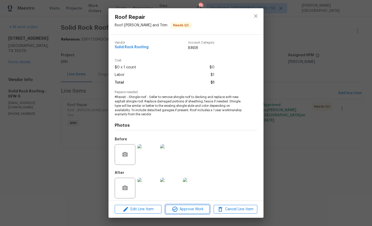
click at [184, 211] on span "Approve Work" at bounding box center [187, 209] width 41 height 6
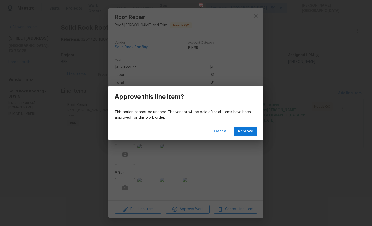
click at [238, 137] on div "Cancel Approve" at bounding box center [185, 132] width 155 height 18
click at [246, 131] on span "Approve" at bounding box center [245, 131] width 15 height 6
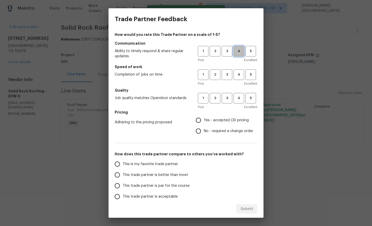
click at [238, 52] on span "4" at bounding box center [239, 51] width 10 height 6
click at [237, 75] on span "4" at bounding box center [239, 75] width 10 height 6
click at [237, 102] on button "4" at bounding box center [239, 98] width 11 height 11
click at [205, 130] on span "No - required a change order" at bounding box center [228, 131] width 49 height 5
click at [204, 130] on input "No - required a change order" at bounding box center [198, 131] width 11 height 11
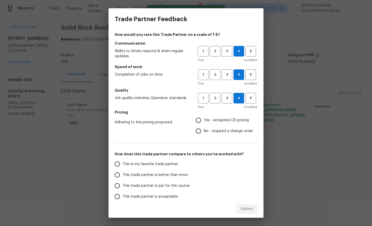
radio input "true"
click at [201, 118] on input "Yes - accepted OD pricing" at bounding box center [198, 120] width 11 height 11
radio input "true"
click at [163, 173] on span "This trade partner is better than most" at bounding box center [155, 175] width 65 height 5
click at [123, 172] on input "This trade partner is better than most" at bounding box center [117, 175] width 11 height 11
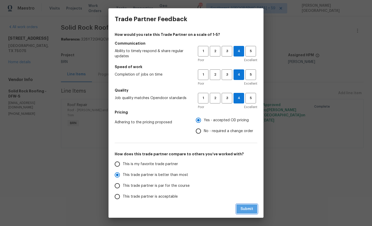
click at [245, 206] on span "Submit" at bounding box center [247, 209] width 13 height 6
radio input "true"
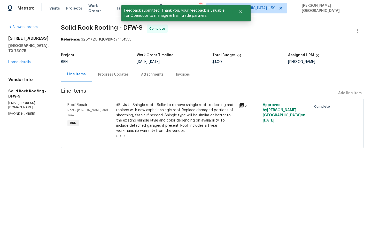
click at [66, 31] on span "Solid Rock Roofing - DFW-S Complete" at bounding box center [206, 31] width 290 height 12
click at [102, 25] on span "Solid Rock Roofing - DFW-S" at bounding box center [102, 28] width 82 height 6
copy span "Solid Rock Roofing"
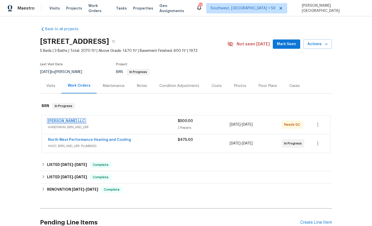
click at [72, 119] on link "[PERSON_NAME] LLC" at bounding box center [66, 121] width 37 height 4
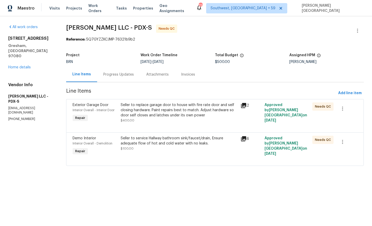
click at [142, 76] on div "Attachments" at bounding box center [157, 74] width 35 height 15
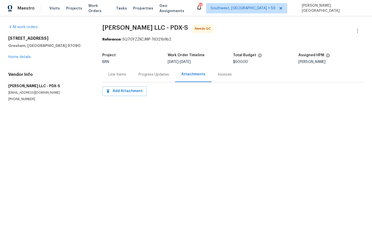
click at [146, 77] on div "Progress Updates" at bounding box center [153, 74] width 43 height 15
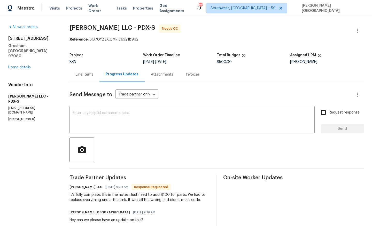
click at [78, 77] on div "Line Items" at bounding box center [84, 74] width 30 height 15
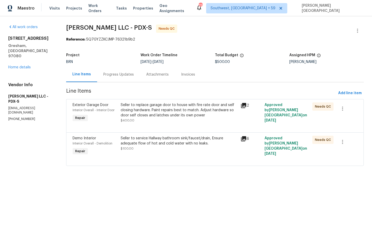
click at [161, 117] on div "Seller to replace garage door to house with fire rate door and self closing har…" at bounding box center [179, 110] width 117 height 15
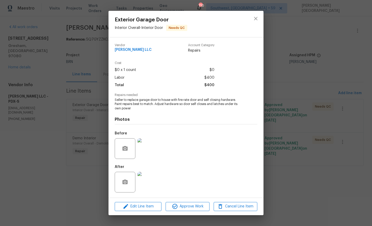
click at [303, 149] on div "Exterior Garage Door Interior Overall - Interior Door Needs QC Vendor [PERSON_N…" at bounding box center [186, 113] width 372 height 226
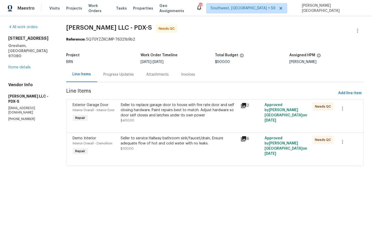
click at [122, 73] on div "Progress Updates" at bounding box center [118, 74] width 30 height 5
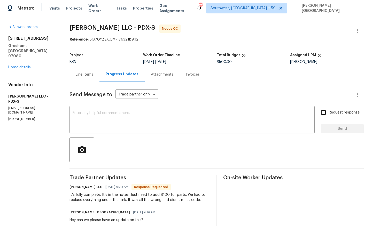
scroll to position [56, 0]
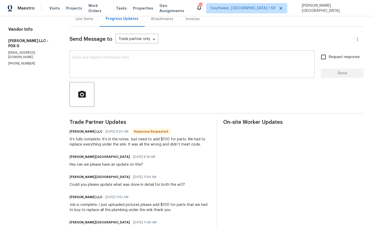
click at [124, 70] on textarea at bounding box center [192, 65] width 239 height 18
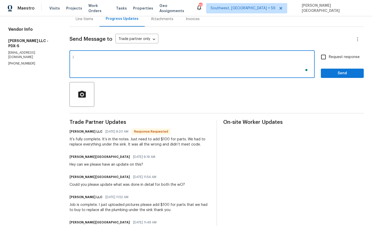
type textarea "I"
type textarea "Could you please provide a letterhead stating what was done to complete the rep…"
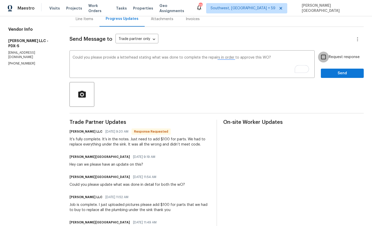
click at [327, 60] on input "Request response" at bounding box center [323, 57] width 11 height 11
checkbox input "true"
click at [336, 83] on div at bounding box center [216, 94] width 294 height 25
click at [335, 73] on span "Send" at bounding box center [342, 73] width 35 height 6
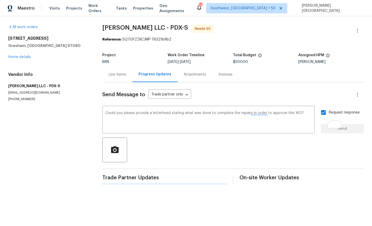
scroll to position [0, 0]
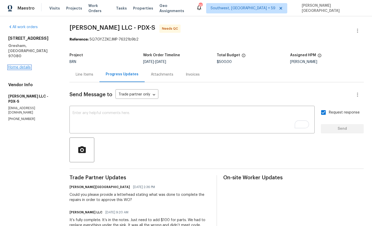
click at [24, 66] on link "Home details" at bounding box center [19, 68] width 22 height 4
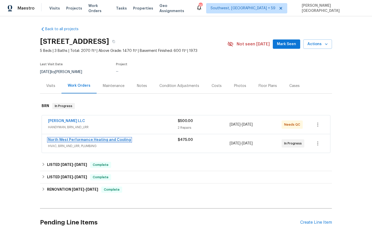
click at [92, 139] on link "North West Performance Heating and Cooling" at bounding box center [89, 140] width 83 height 4
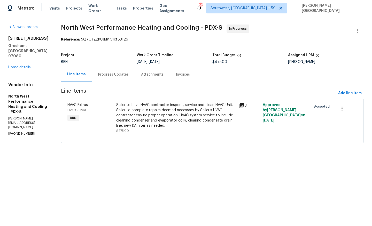
click at [134, 81] on div "Progress Updates" at bounding box center [113, 74] width 43 height 15
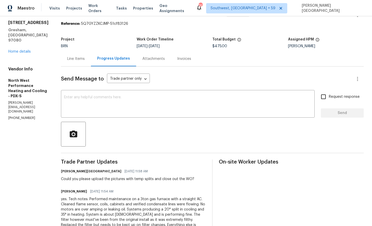
scroll to position [17, 0]
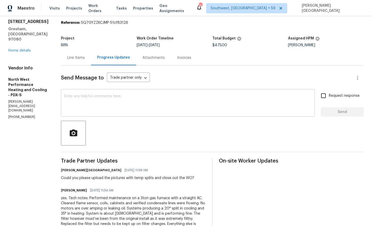
click at [98, 114] on div "x ​" at bounding box center [188, 103] width 254 height 26
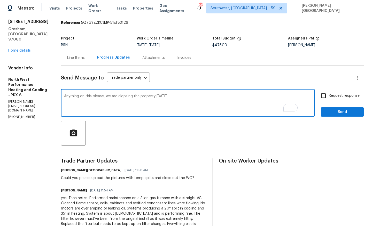
click at [138, 96] on textarea "Anything on this please, we are clopsing the property tomorrow." at bounding box center [187, 104] width 247 height 18
type textarea "Anything on this, please? We are closing the property tomorrow."
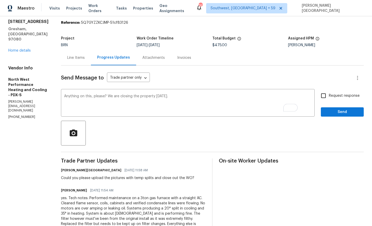
click at [334, 99] on label "Request response" at bounding box center [339, 95] width 42 height 11
click at [329, 99] on input "Request response" at bounding box center [323, 95] width 11 height 11
checkbox input "true"
click at [335, 112] on span "Send" at bounding box center [342, 112] width 35 height 6
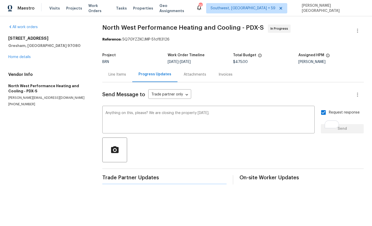
scroll to position [0, 0]
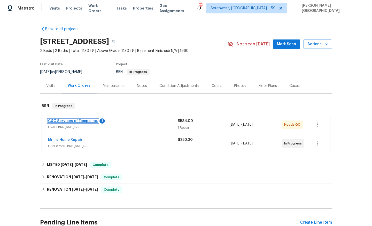
click at [76, 120] on link "C&C Services of Tampa Inc." at bounding box center [73, 121] width 50 height 4
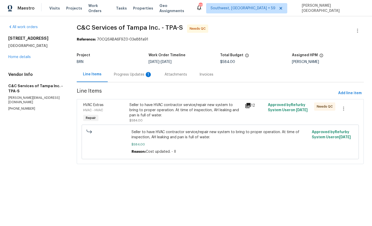
click at [126, 81] on div "Progress Updates 1" at bounding box center [133, 74] width 51 height 15
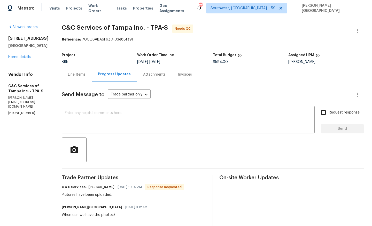
click at [92, 78] on div "Line Items" at bounding box center [77, 74] width 30 height 15
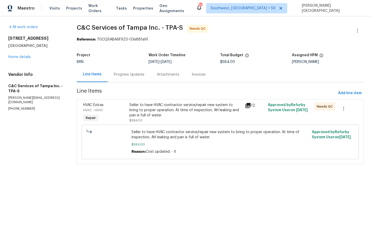
click at [182, 113] on div "Seller to have HVAC contractor service/repair new system to bring to proper ope…" at bounding box center [185, 110] width 112 height 15
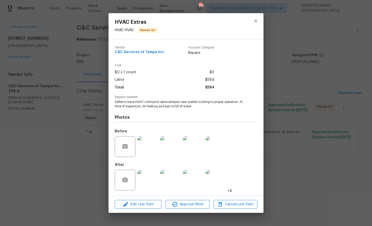
click at [149, 179] on img at bounding box center [147, 180] width 21 height 21
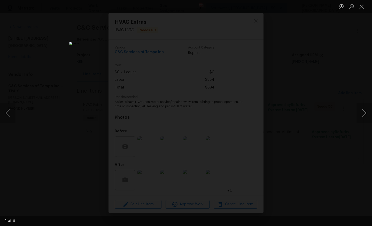
click at [364, 111] on button "Next image" at bounding box center [363, 113] width 15 height 21
click at [364, 110] on button "Next image" at bounding box center [363, 113] width 15 height 21
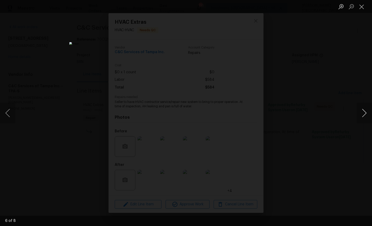
drag, startPoint x: 364, startPoint y: 110, endPoint x: 361, endPoint y: 110, distance: 3.6
click at [361, 110] on button "Next image" at bounding box center [363, 113] width 15 height 21
click at [331, 96] on div "Lightbox" at bounding box center [186, 113] width 372 height 226
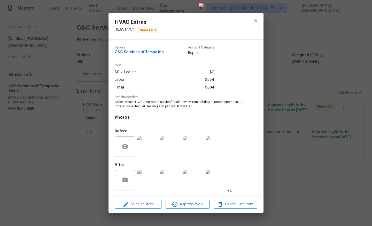
click at [298, 64] on div "HVAC Extras HVAC - HVAC Needs QC Vendor C&C Services of Tampa Inc. Account Cate…" at bounding box center [186, 113] width 372 height 226
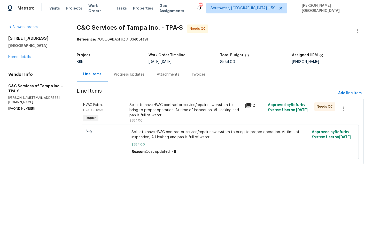
click at [120, 76] on div "Progress Updates" at bounding box center [129, 74] width 30 height 5
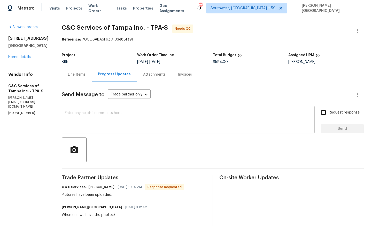
click at [97, 125] on textarea at bounding box center [188, 120] width 247 height 18
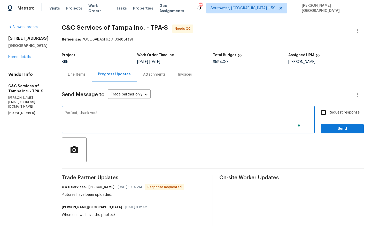
type textarea "Perfect, thank you!"
click at [328, 116] on input "Request response" at bounding box center [323, 112] width 11 height 11
checkbox input "true"
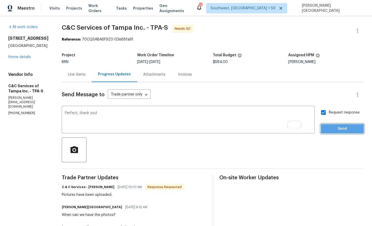
click at [332, 130] on span "Send" at bounding box center [342, 129] width 35 height 6
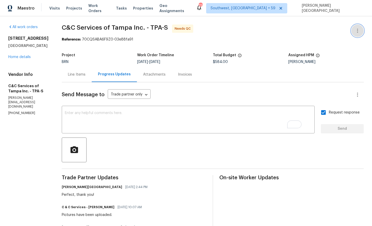
click at [358, 31] on icon "button" at bounding box center [357, 31] width 6 height 6
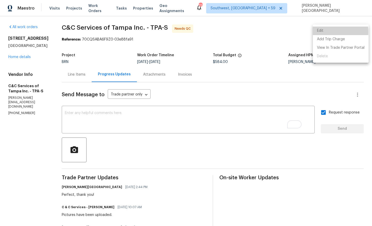
click at [326, 32] on li "Edit" at bounding box center [341, 31] width 56 height 9
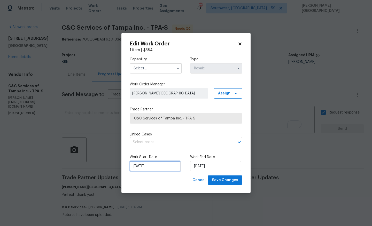
click at [152, 167] on input "[DATE]" at bounding box center [155, 166] width 51 height 10
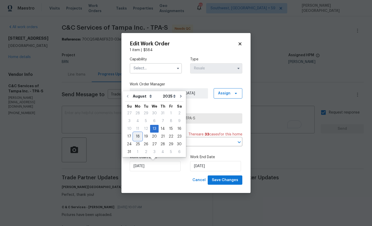
click at [136, 135] on div "18" at bounding box center [138, 136] width 8 height 7
type input "[DATE]"
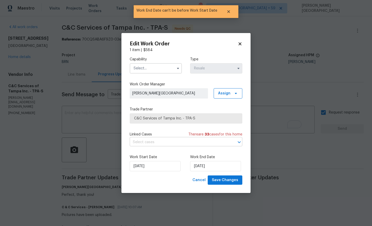
click at [149, 143] on input "text" at bounding box center [179, 142] width 98 height 8
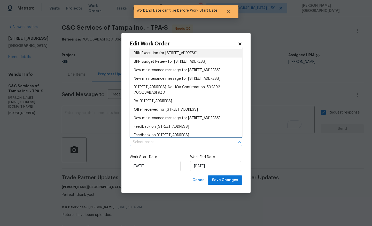
click at [152, 55] on li "BRN Execution for [STREET_ADDRESS]" at bounding box center [186, 53] width 113 height 9
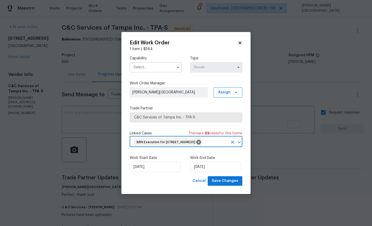
click at [153, 70] on div "Capability Type Resale" at bounding box center [186, 64] width 113 height 25
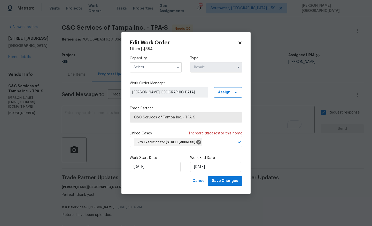
click at [153, 66] on input "text" at bounding box center [156, 67] width 52 height 10
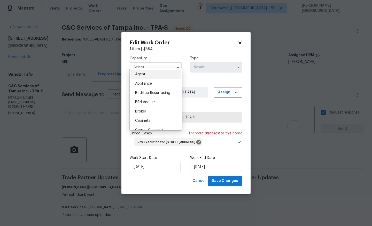
click at [155, 100] on div "BRN And Lrr" at bounding box center [156, 102] width 50 height 9
type input "BRN And Lrr"
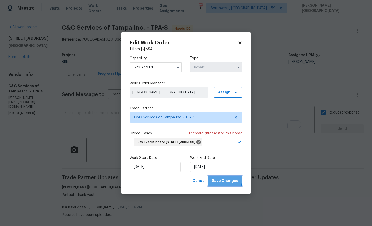
click at [218, 184] on span "Save Changes" at bounding box center [225, 181] width 26 height 6
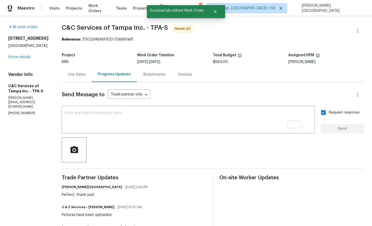
click at [90, 77] on div "Line Items" at bounding box center [77, 74] width 30 height 15
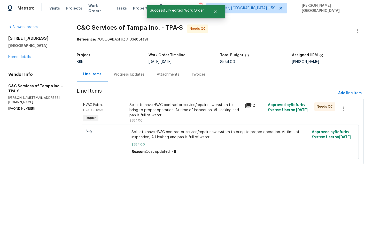
click at [172, 110] on div "Seller to have HVAC contractor service/repair new system to bring to proper ope…" at bounding box center [185, 110] width 112 height 15
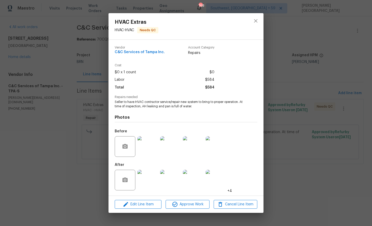
click at [152, 150] on img at bounding box center [147, 146] width 21 height 21
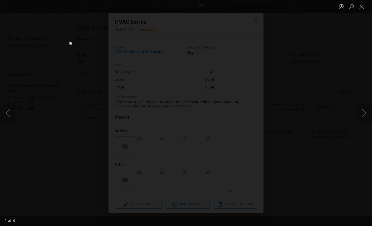
click at [309, 125] on div "Lightbox" at bounding box center [186, 113] width 372 height 226
click at [341, 101] on div "Lightbox" at bounding box center [186, 113] width 372 height 226
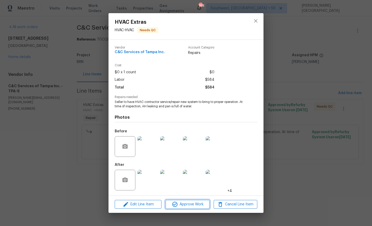
click at [179, 201] on span "Approve Work" at bounding box center [187, 204] width 41 height 6
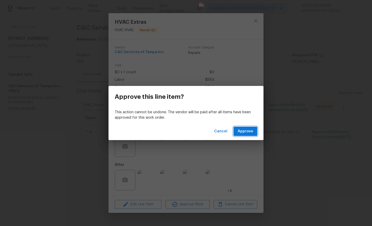
click at [243, 129] on span "Approve" at bounding box center [245, 131] width 15 height 6
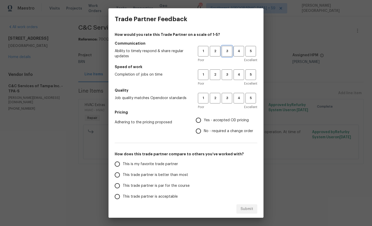
click at [227, 49] on span "3" at bounding box center [227, 51] width 10 height 6
click at [227, 73] on span "3" at bounding box center [227, 75] width 10 height 6
click at [227, 99] on span "3" at bounding box center [227, 98] width 10 height 6
click at [205, 133] on span "No - required a change order" at bounding box center [228, 131] width 49 height 5
click at [204, 133] on input "No - required a change order" at bounding box center [198, 131] width 11 height 11
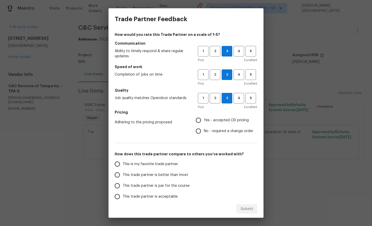
radio input "true"
click at [155, 174] on span "This trade partner is better than most" at bounding box center [155, 175] width 65 height 5
click at [123, 174] on input "This trade partner is better than most" at bounding box center [117, 175] width 11 height 11
click at [243, 216] on div "Submit" at bounding box center [185, 209] width 155 height 18
click at [243, 210] on span "Submit" at bounding box center [247, 209] width 13 height 6
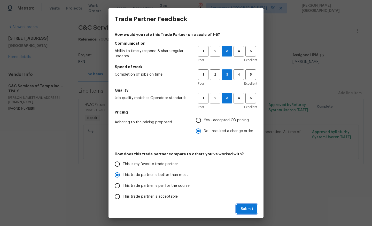
radio input "true"
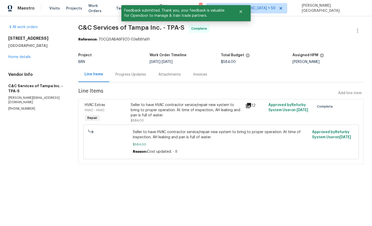
click at [131, 79] on div "Progress Updates" at bounding box center [130, 74] width 43 height 15
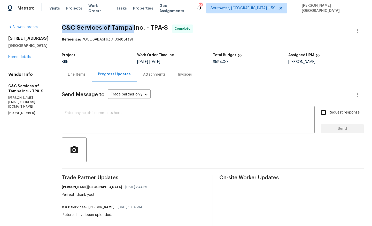
drag, startPoint x: 72, startPoint y: 26, endPoint x: 141, endPoint y: 27, distance: 69.8
click at [142, 27] on span "C&C Services of Tampa Inc. - TPA-S" at bounding box center [115, 28] width 106 height 6
copy span "C&C Services of [GEOGRAPHIC_DATA]"
